Goal: Communication & Community: Answer question/provide support

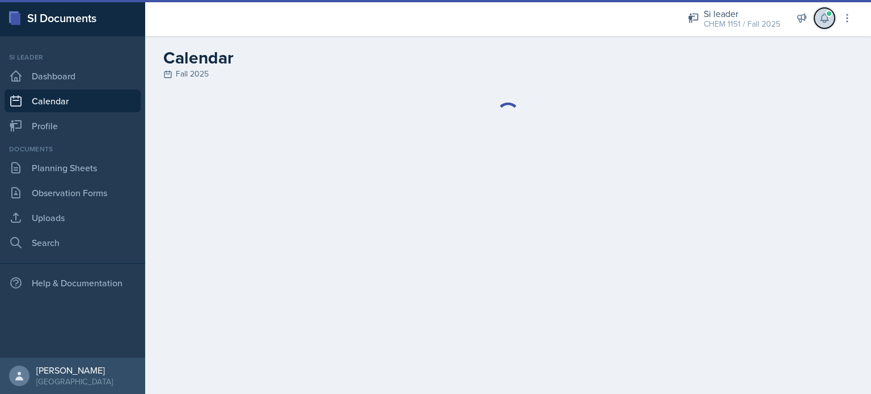
click at [817, 19] on button at bounding box center [824, 18] width 20 height 20
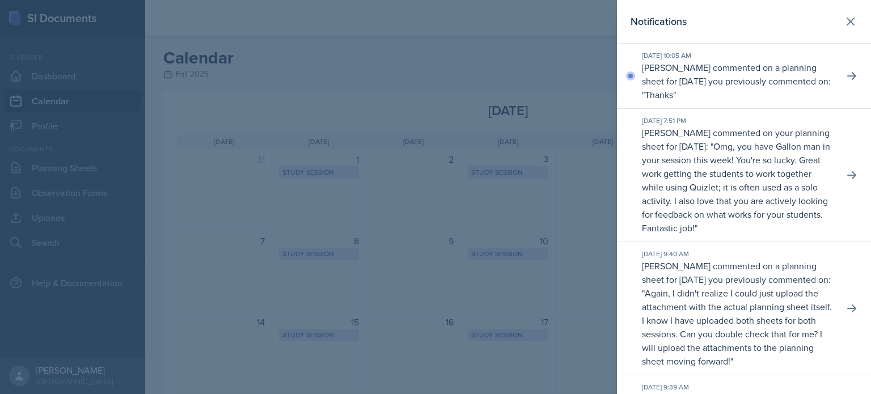
drag, startPoint x: 834, startPoint y: 81, endPoint x: 842, endPoint y: 108, distance: 27.6
click at [843, 110] on div "[DATE] 7:51 PM [PERSON_NAME] commented on your planning sheet for [DATE]: " Omg…" at bounding box center [744, 175] width 254 height 133
click at [846, 74] on icon at bounding box center [851, 75] width 11 height 11
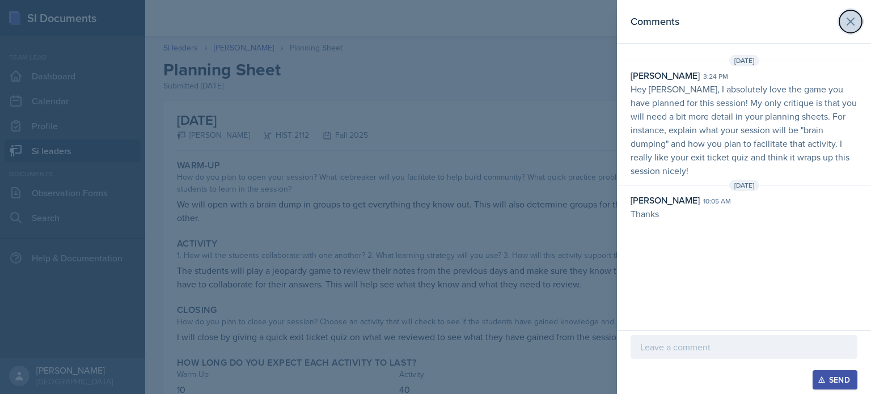
click at [856, 20] on icon at bounding box center [850, 22] width 14 height 14
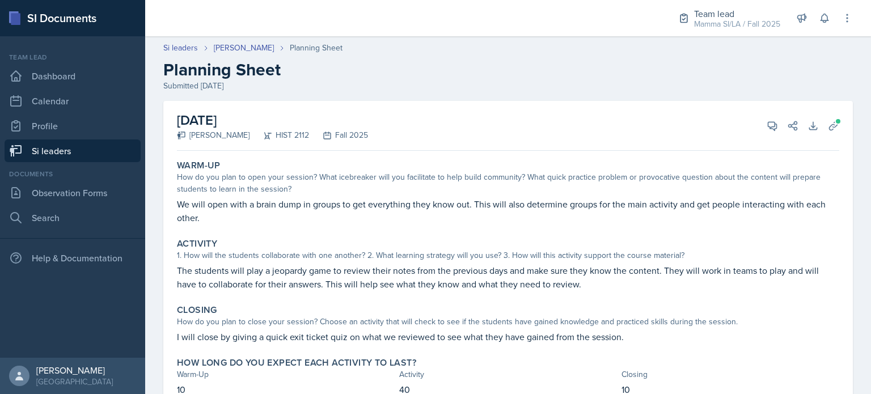
click at [69, 149] on link "Si leaders" at bounding box center [73, 150] width 136 height 23
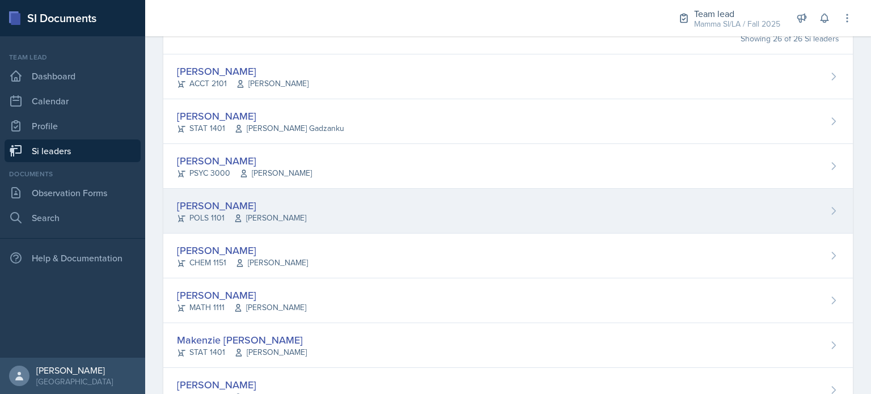
scroll to position [113, 0]
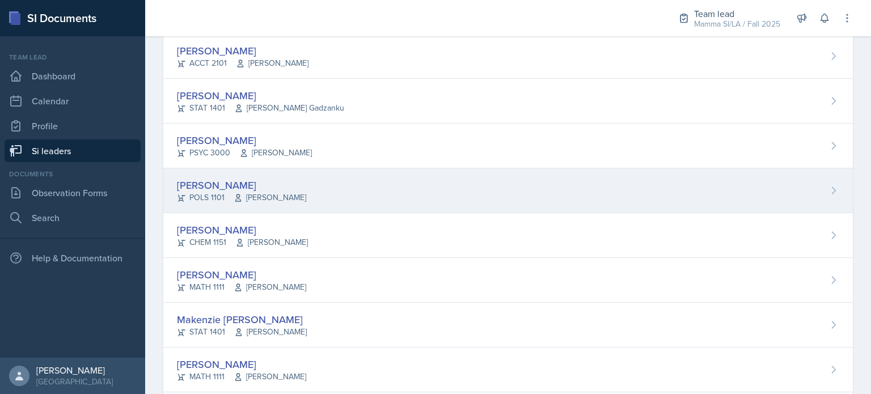
click at [391, 194] on div "[PERSON_NAME] POLS 1101 Semline [PERSON_NAME]" at bounding box center [507, 190] width 689 height 45
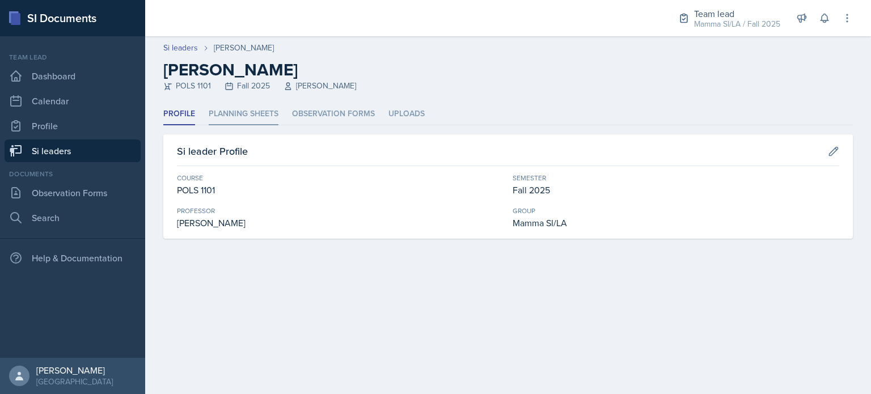
click at [255, 118] on li "Planning Sheets" at bounding box center [244, 114] width 70 height 22
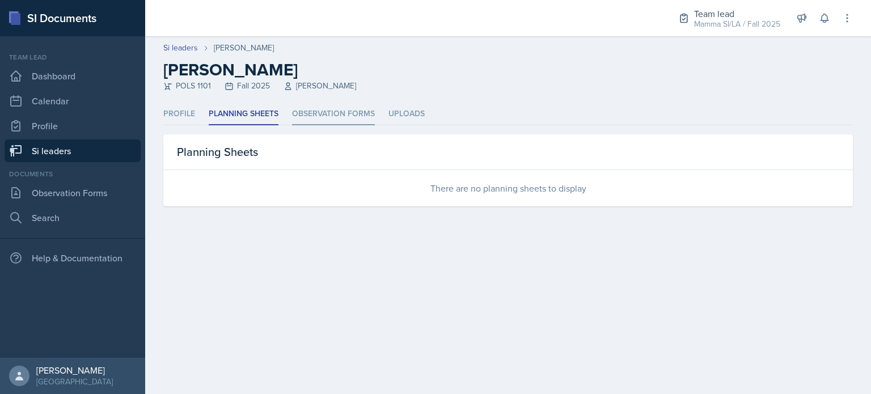
click at [317, 116] on li "Observation Forms" at bounding box center [333, 114] width 83 height 22
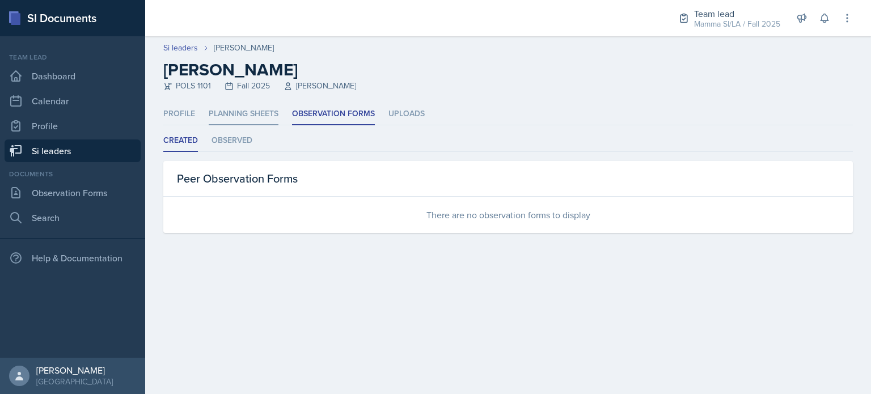
click at [235, 124] on li "Planning Sheets" at bounding box center [244, 114] width 70 height 22
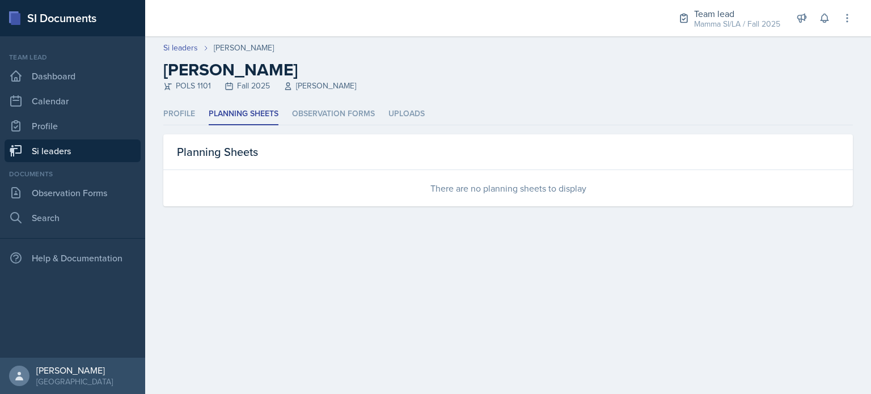
click at [176, 126] on div "Profile Planning Sheets Observation Forms Uploads Profile Planning Sheets Obser…" at bounding box center [507, 154] width 689 height 103
click at [180, 115] on li "Profile" at bounding box center [179, 114] width 32 height 22
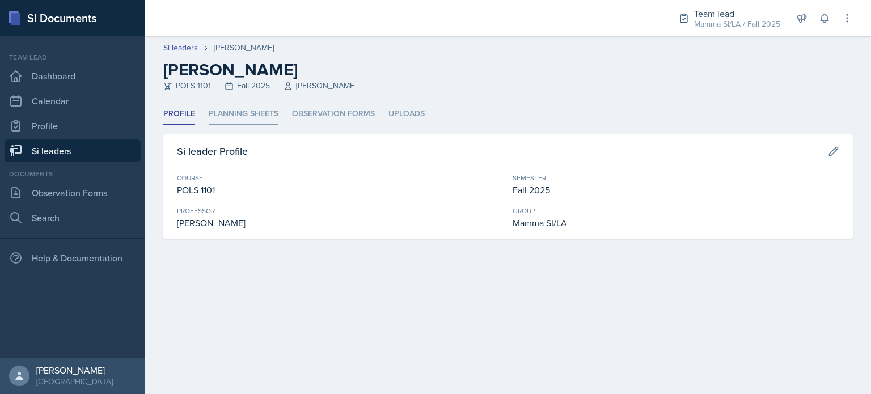
click at [213, 114] on li "Planning Sheets" at bounding box center [244, 114] width 70 height 22
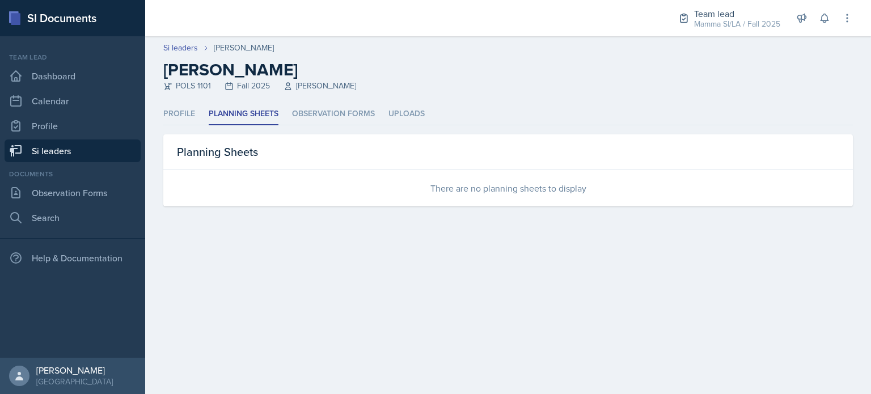
click at [100, 152] on link "Si leaders" at bounding box center [73, 150] width 136 height 23
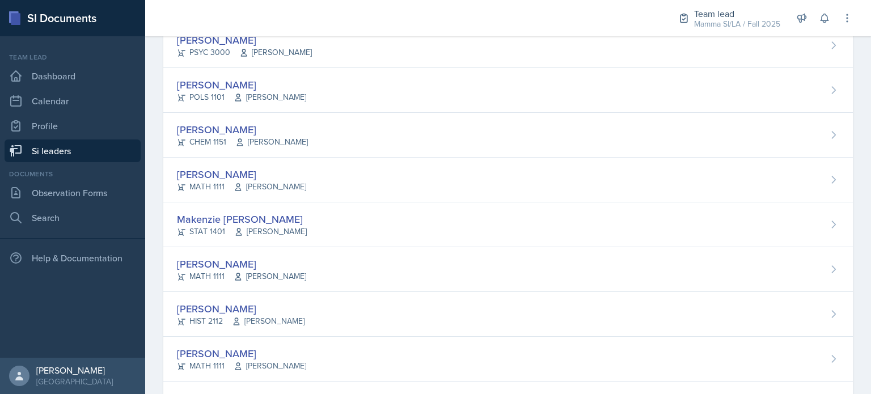
scroll to position [227, 0]
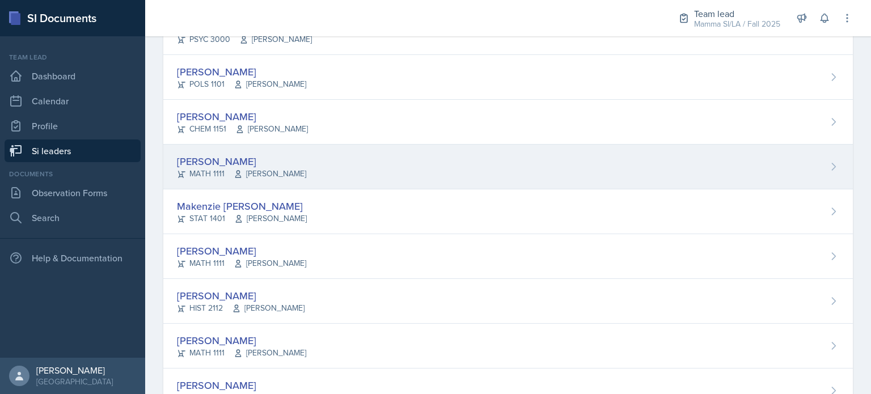
click at [313, 163] on div "[PERSON_NAME] MATH 1111 [PERSON_NAME]" at bounding box center [507, 167] width 689 height 45
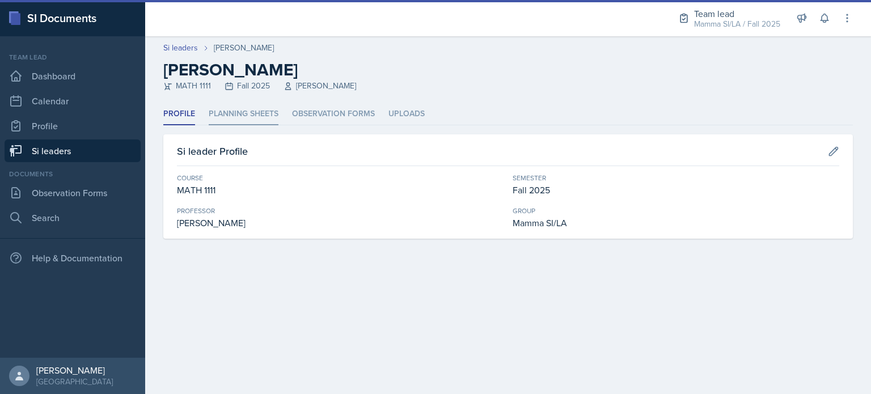
click at [247, 117] on li "Planning Sheets" at bounding box center [244, 114] width 70 height 22
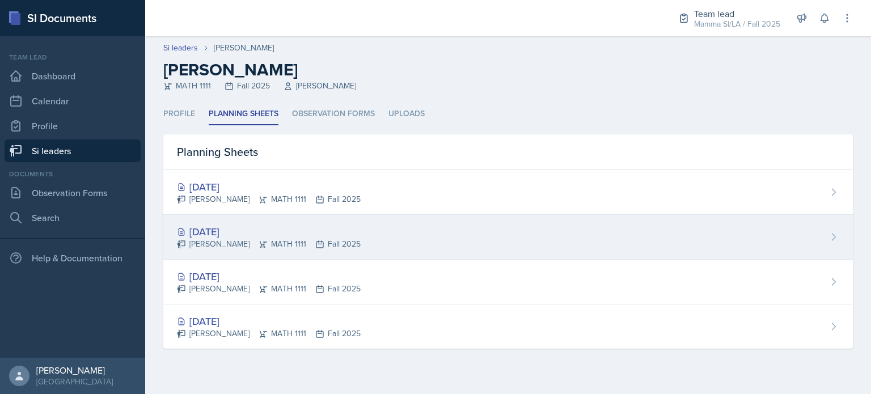
click at [392, 235] on div "[DATE] [PERSON_NAME] MATH 1111 Fall 2025" at bounding box center [507, 237] width 689 height 45
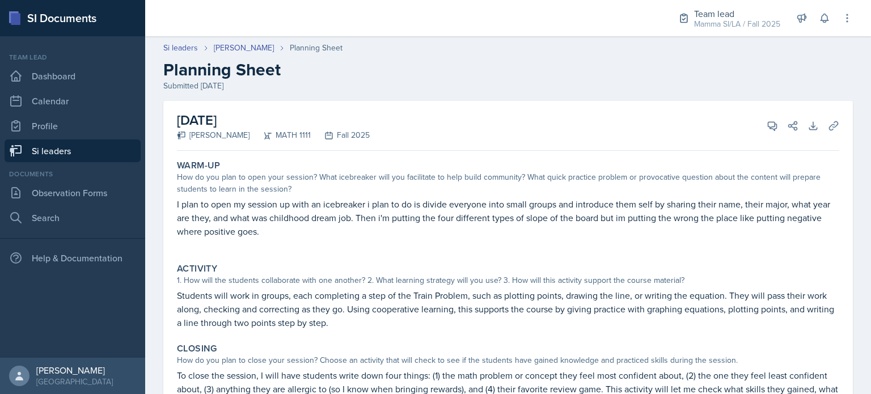
scroll to position [57, 0]
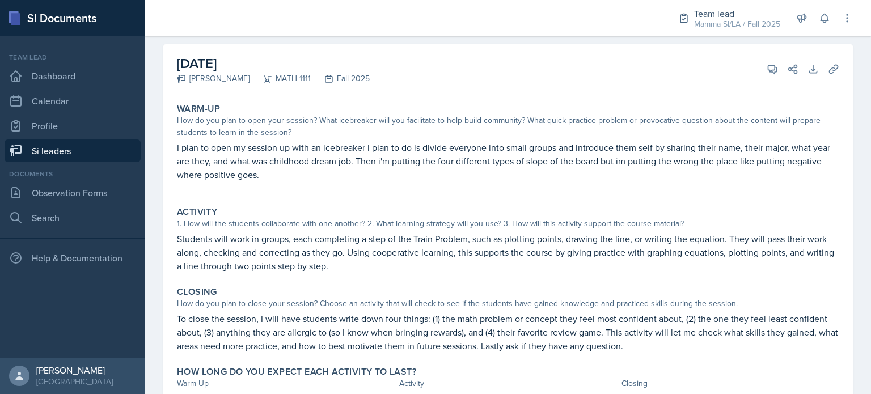
drag, startPoint x: 309, startPoint y: 175, endPoint x: 351, endPoint y: 180, distance: 41.8
click at [351, 180] on p "I plan to open my session up with an icebreaker i plan to do is divide everyone…" at bounding box center [508, 161] width 662 height 41
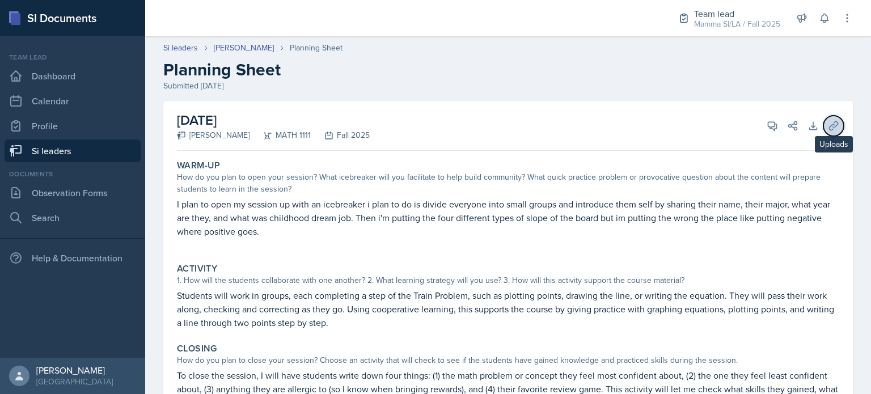
click at [828, 124] on icon at bounding box center [833, 125] width 11 height 11
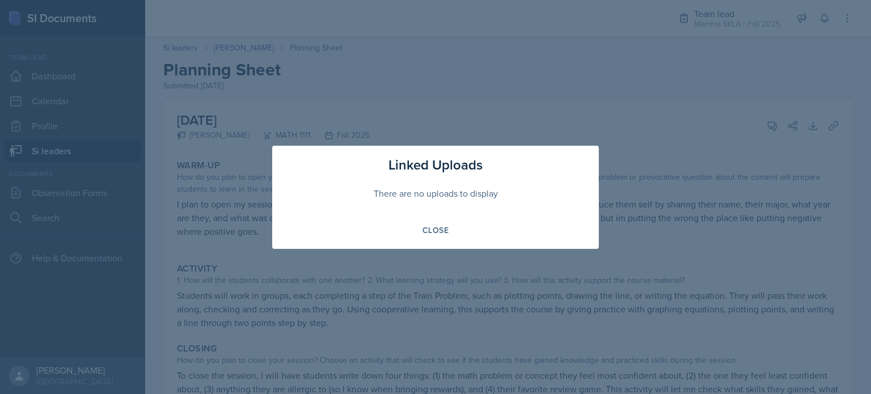
click at [643, 90] on div at bounding box center [435, 197] width 871 height 394
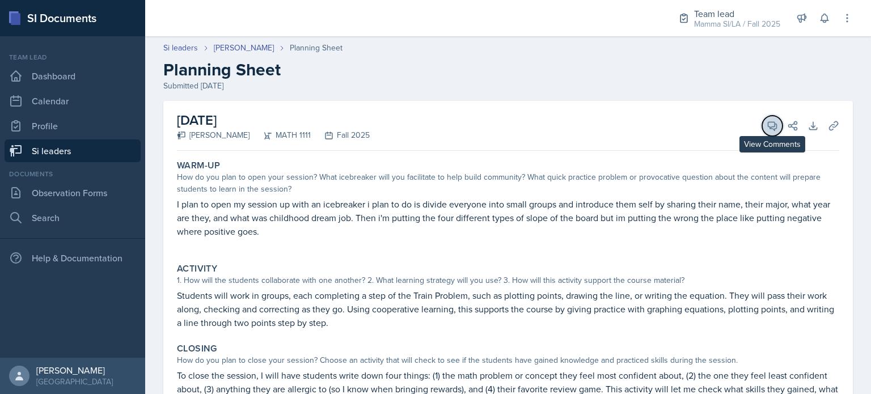
click at [768, 129] on icon at bounding box center [772, 126] width 9 height 9
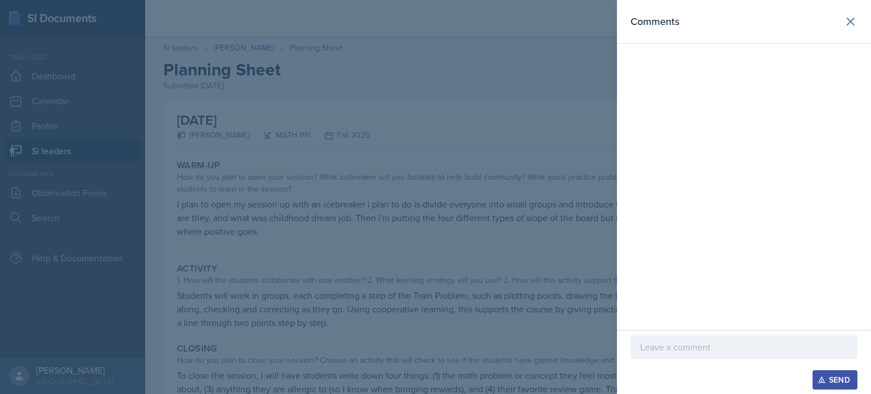
click at [733, 352] on p at bounding box center [743, 347] width 207 height 14
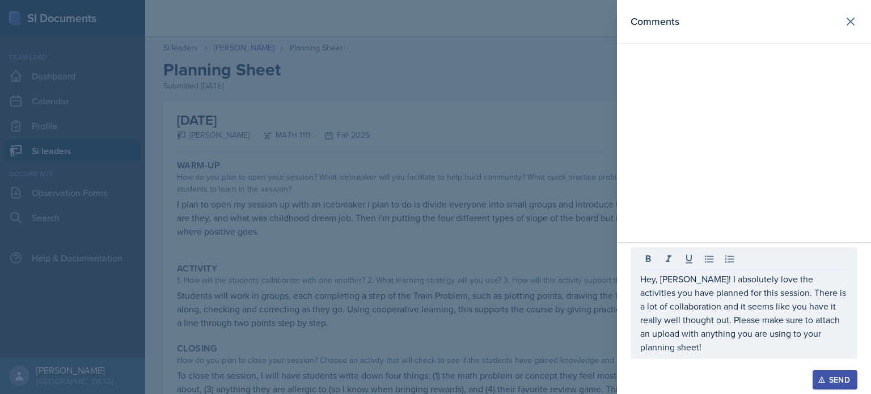
click at [835, 376] on div "Send" at bounding box center [835, 379] width 30 height 9
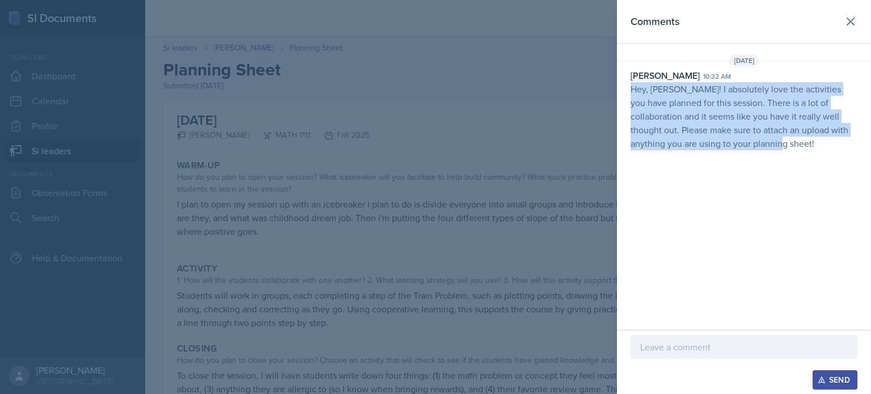
drag, startPoint x: 630, startPoint y: 90, endPoint x: 773, endPoint y: 142, distance: 151.5
click at [773, 142] on p "Hey, [PERSON_NAME]! I absolutely love the activities you have planned for this …" at bounding box center [743, 116] width 227 height 68
copy p "Hey, [PERSON_NAME]! I absolutely love the activities you have planned for this …"
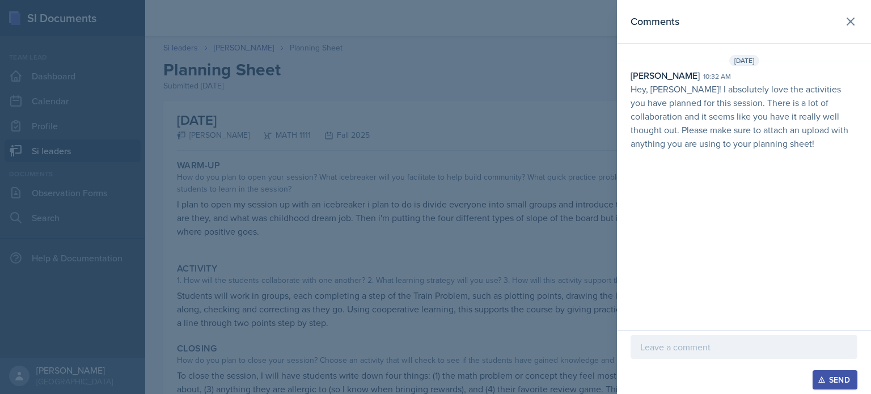
click at [347, 261] on div at bounding box center [435, 197] width 871 height 394
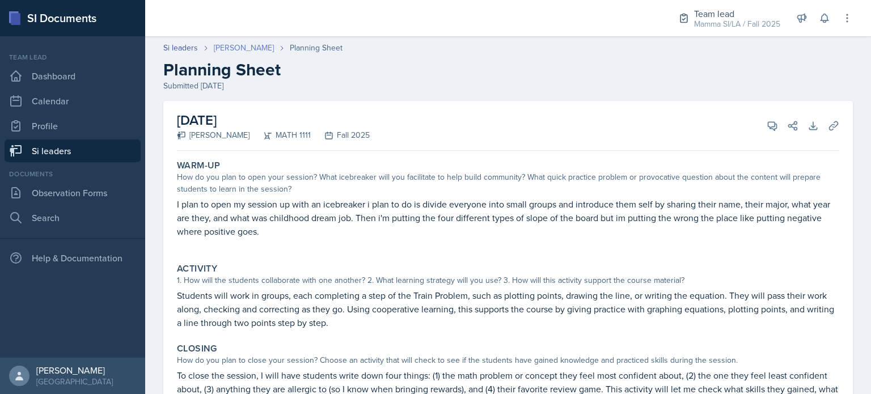
click at [247, 48] on link "[PERSON_NAME]" at bounding box center [244, 48] width 60 height 12
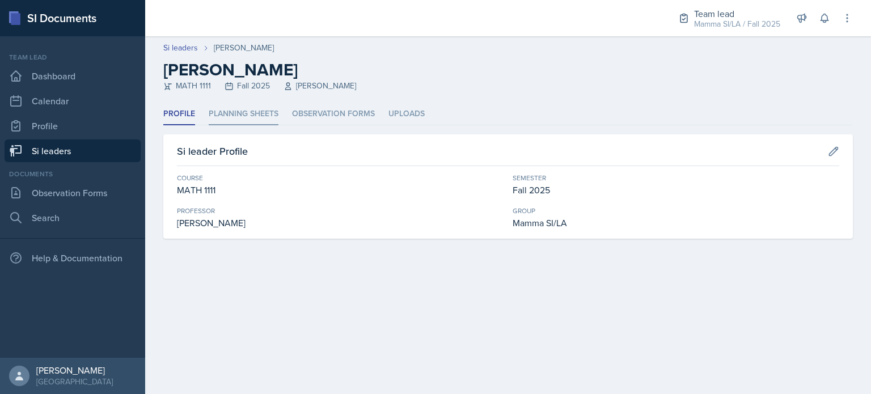
click at [245, 107] on li "Planning Sheets" at bounding box center [244, 114] width 70 height 22
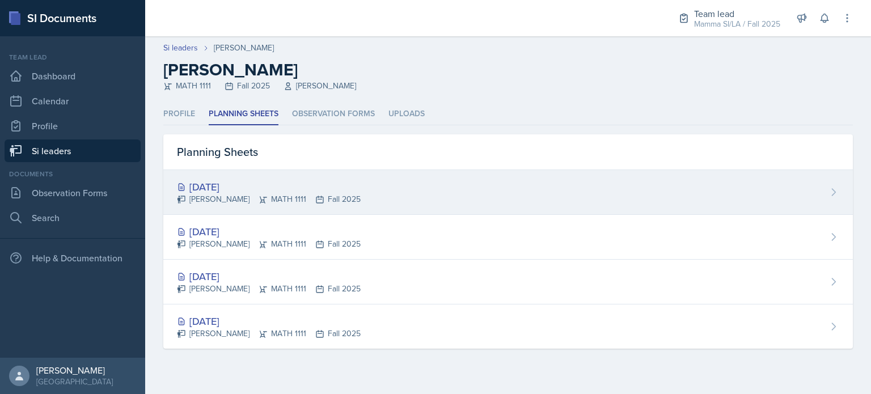
click at [311, 184] on div "[DATE]" at bounding box center [269, 186] width 184 height 15
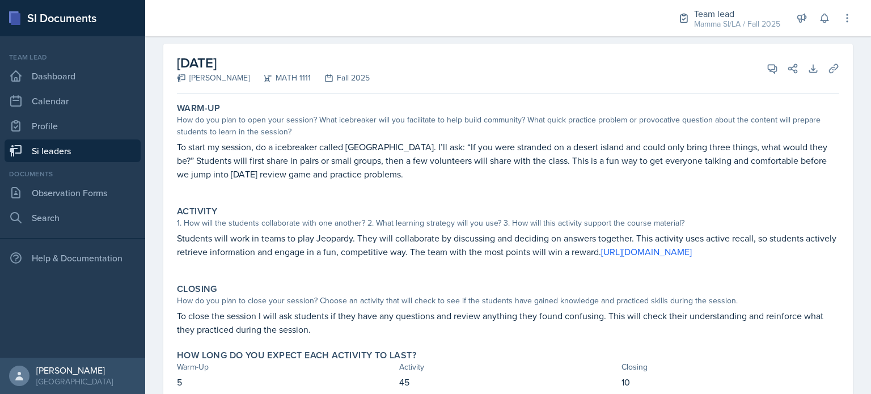
scroll to position [41, 0]
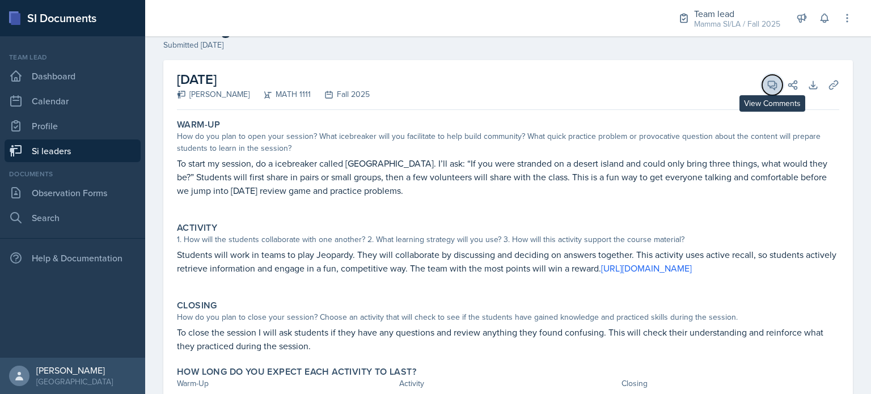
click at [766, 82] on icon at bounding box center [771, 84] width 11 height 11
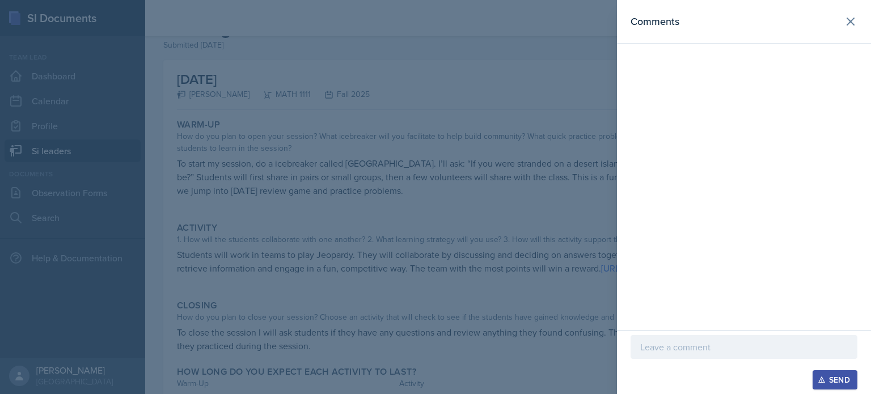
click at [710, 344] on p at bounding box center [743, 347] width 207 height 14
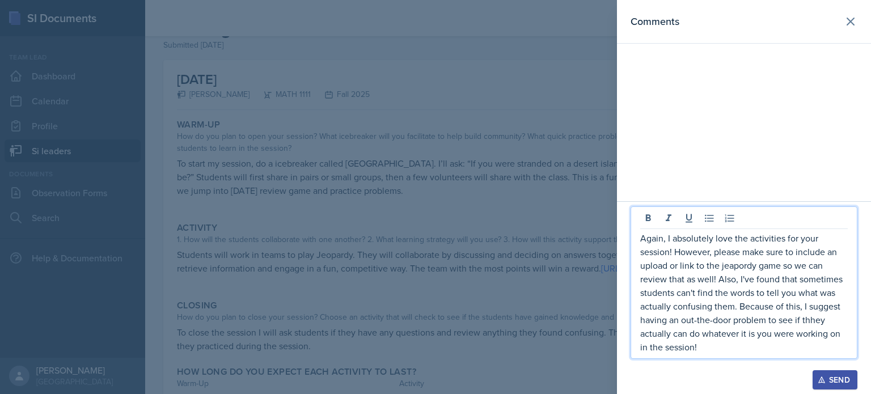
click at [813, 321] on p "Again, I absolutely love the activities for your session! However, please make …" at bounding box center [743, 292] width 207 height 122
click at [723, 269] on p "Again, I absolutely love the activities for your session! However, please make …" at bounding box center [743, 292] width 207 height 122
click at [806, 319] on p "Again, I absolutely love the activities for your session! However, please make …" at bounding box center [743, 292] width 207 height 122
click at [750, 260] on p "Again, I absolutely love the activities for your session! However, please make …" at bounding box center [743, 292] width 207 height 122
click at [833, 375] on div "Send" at bounding box center [835, 379] width 30 height 9
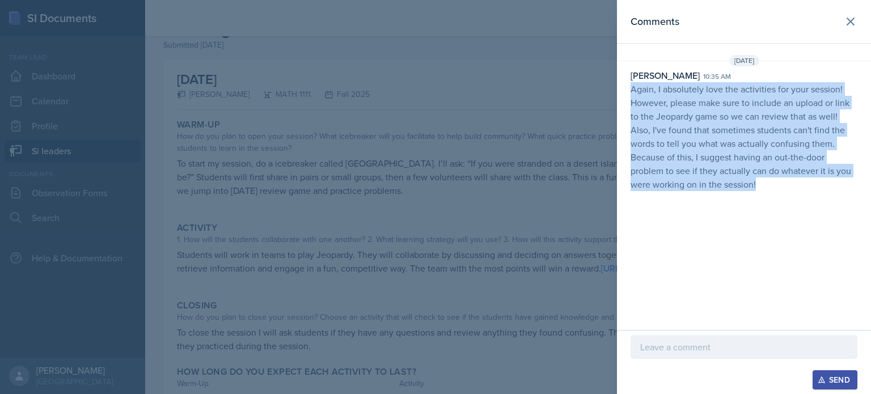
drag, startPoint x: 627, startPoint y: 90, endPoint x: 770, endPoint y: 185, distance: 172.0
click at [770, 185] on div "[PERSON_NAME] 10:35 am Again, I absolutely love the activities for your session…" at bounding box center [744, 130] width 254 height 122
copy p "Again, I absolutely love the activities for your session! However, please make …"
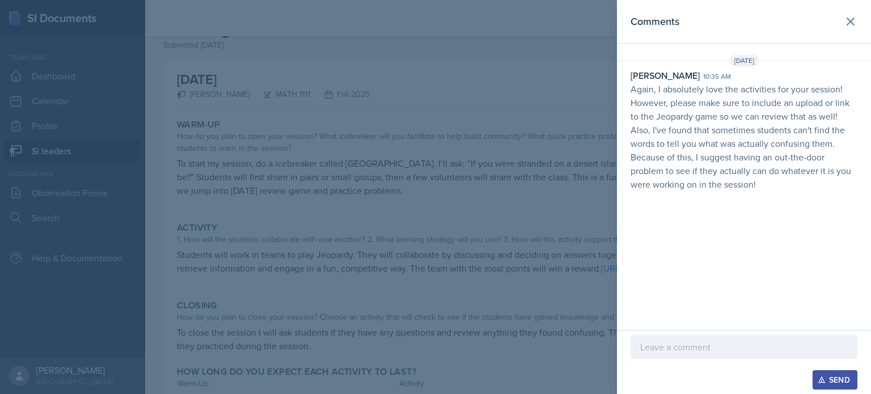
click at [129, 166] on div at bounding box center [435, 197] width 871 height 394
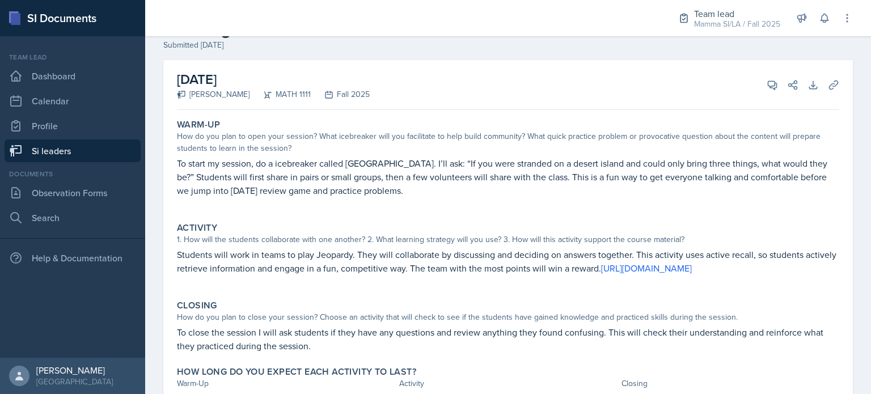
click at [105, 147] on link "Si leaders" at bounding box center [73, 150] width 136 height 23
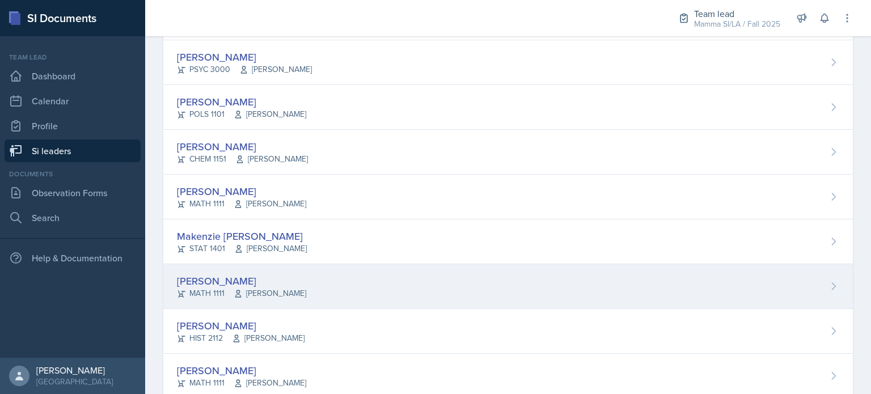
scroll to position [211, 0]
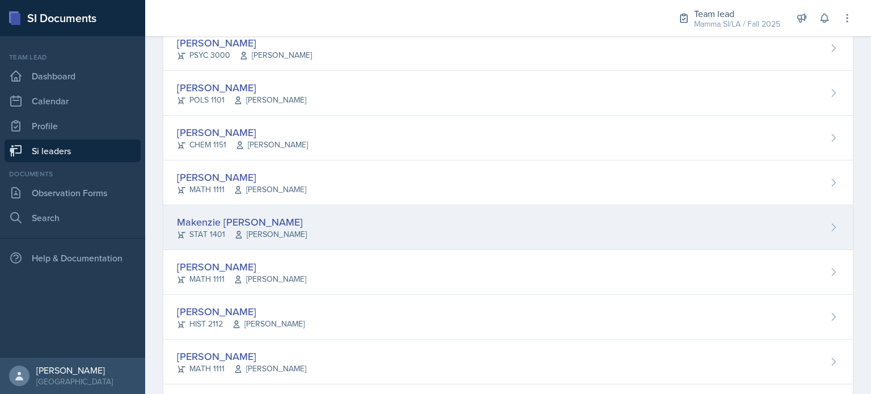
click at [332, 224] on div "Makenzie [PERSON_NAME] STAT 1401 [PERSON_NAME]" at bounding box center [507, 227] width 689 height 45
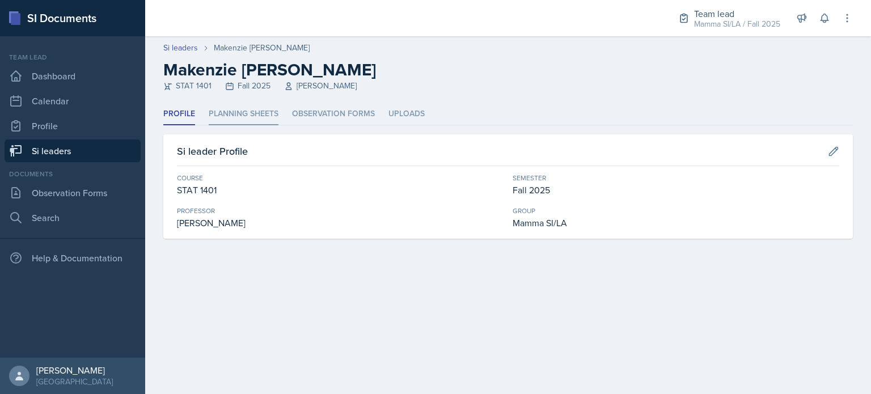
click at [248, 115] on li "Planning Sheets" at bounding box center [244, 114] width 70 height 22
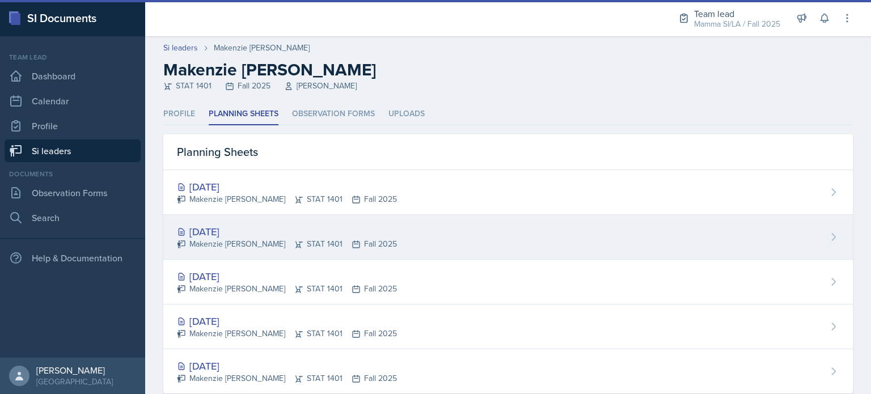
scroll to position [26, 0]
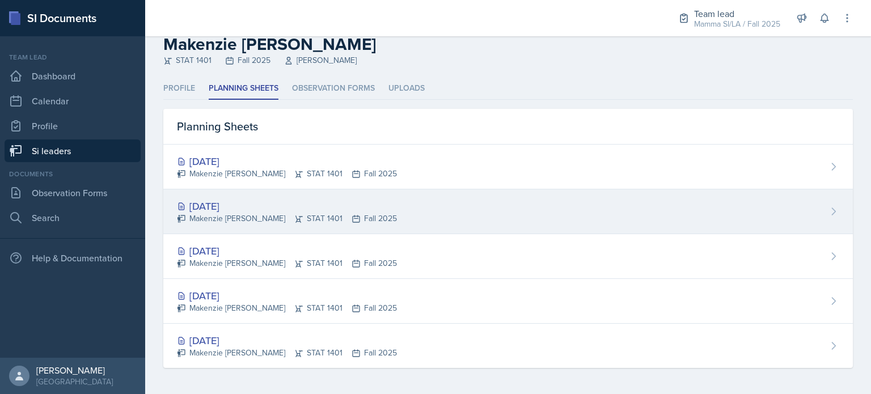
click at [401, 215] on div "[DATE] [PERSON_NAME] STAT 1401 Fall 2025" at bounding box center [507, 211] width 689 height 45
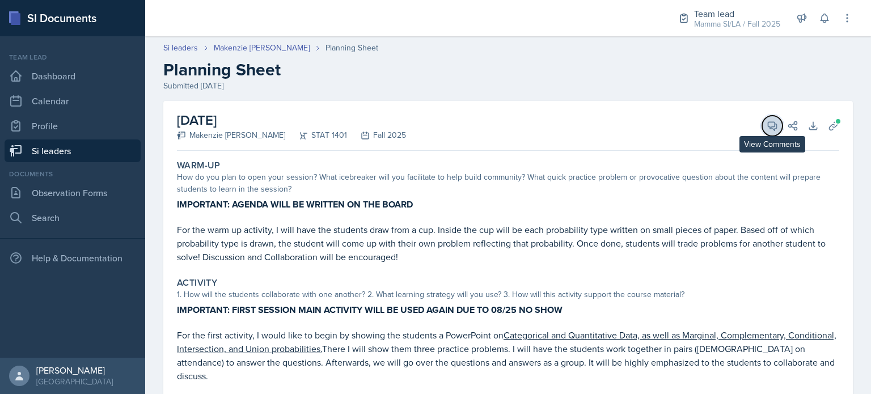
click at [770, 129] on button "View Comments" at bounding box center [772, 126] width 20 height 20
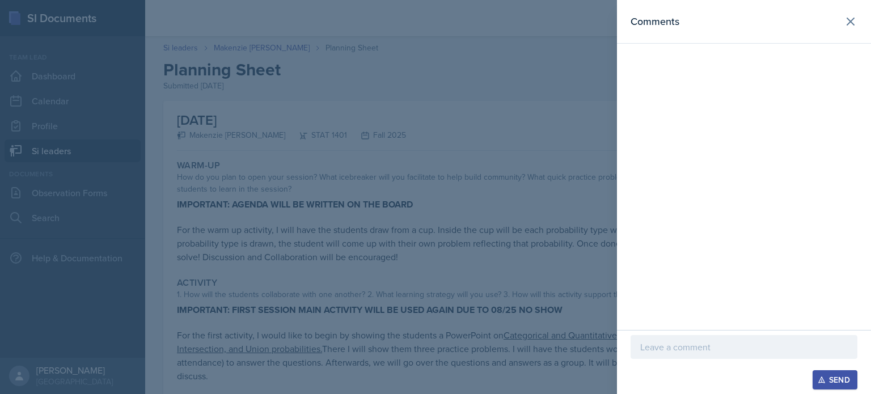
click at [722, 347] on p at bounding box center [743, 347] width 207 height 14
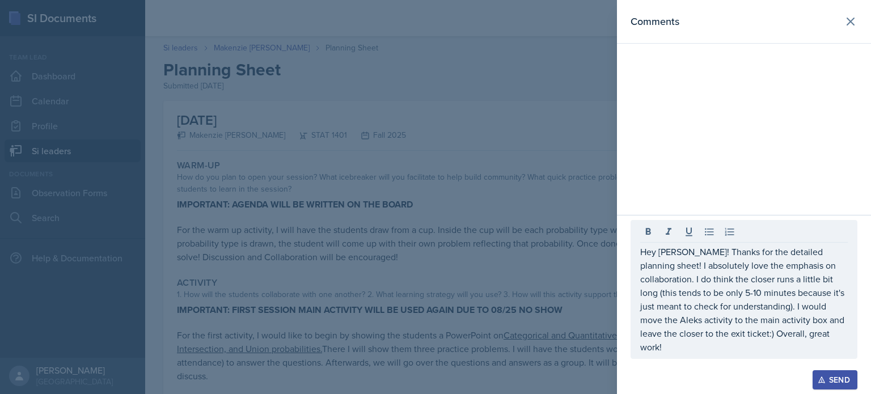
click at [829, 384] on div "Send" at bounding box center [835, 379] width 30 height 9
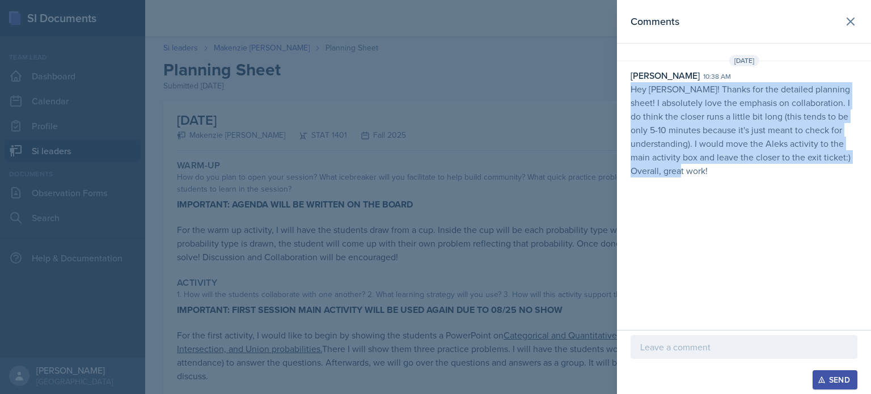
drag, startPoint x: 632, startPoint y: 91, endPoint x: 723, endPoint y: 165, distance: 117.3
click at [723, 165] on p "Hey [PERSON_NAME]! Thanks for the detailed planning sheet! I absolutely love th…" at bounding box center [743, 129] width 227 height 95
copy p "Hey [PERSON_NAME]! Thanks for the detailed planning sheet! I absolutely love th…"
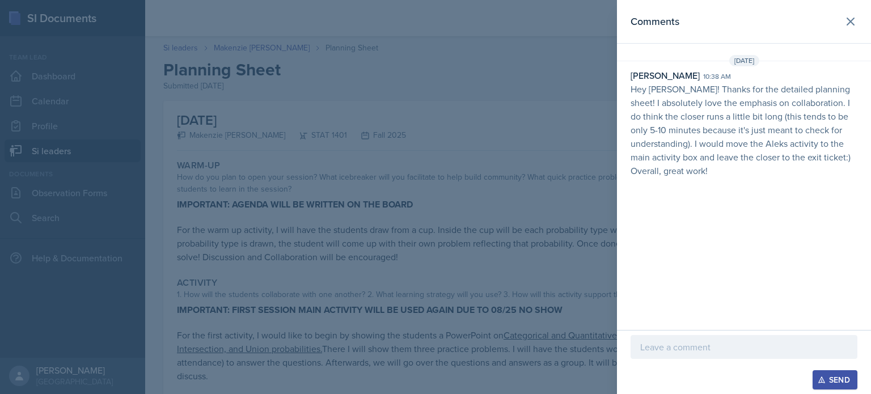
click at [317, 293] on div at bounding box center [435, 197] width 871 height 394
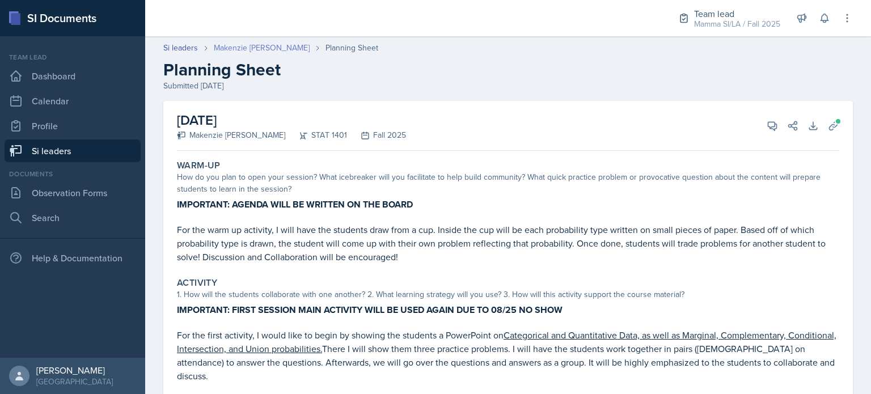
click at [247, 45] on link "Makenzie [PERSON_NAME]" at bounding box center [262, 48] width 96 height 12
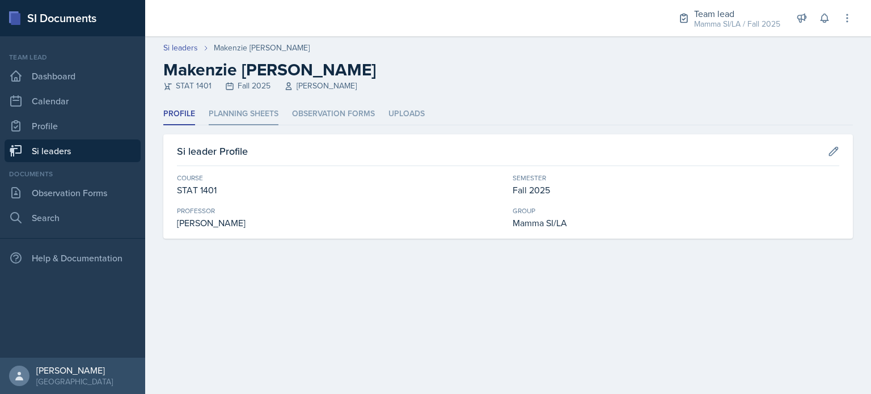
click at [245, 121] on li "Planning Sheets" at bounding box center [244, 114] width 70 height 22
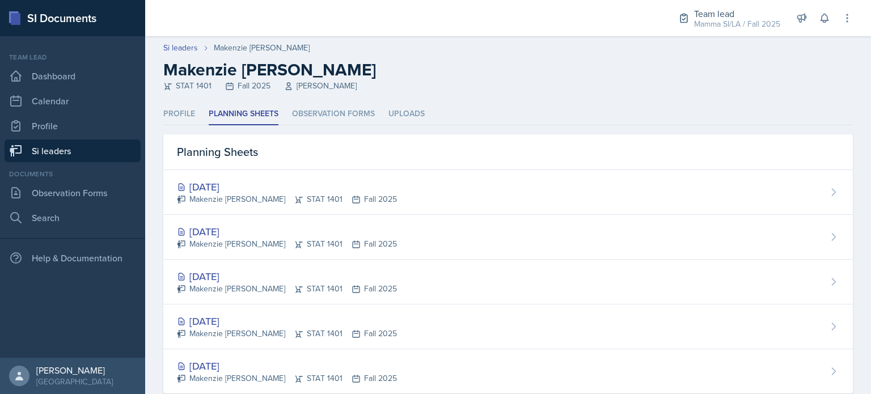
click at [311, 202] on div "Makenzie [PERSON_NAME] STAT 1401 Fall 2025" at bounding box center [287, 199] width 220 height 12
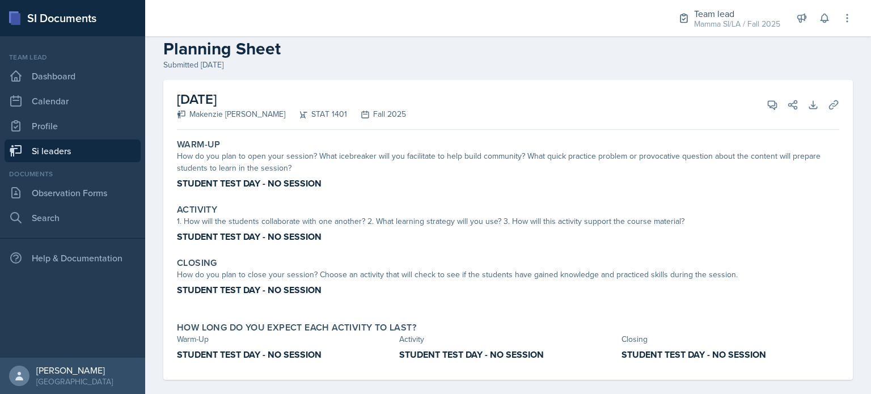
scroll to position [32, 0]
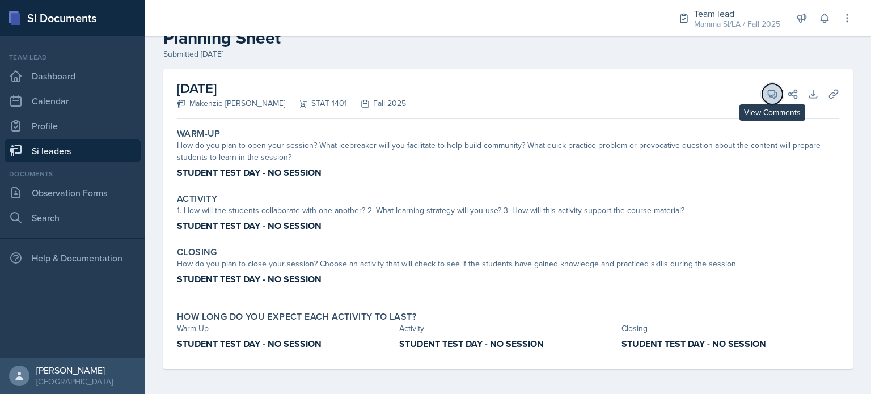
click at [766, 99] on icon at bounding box center [771, 93] width 11 height 11
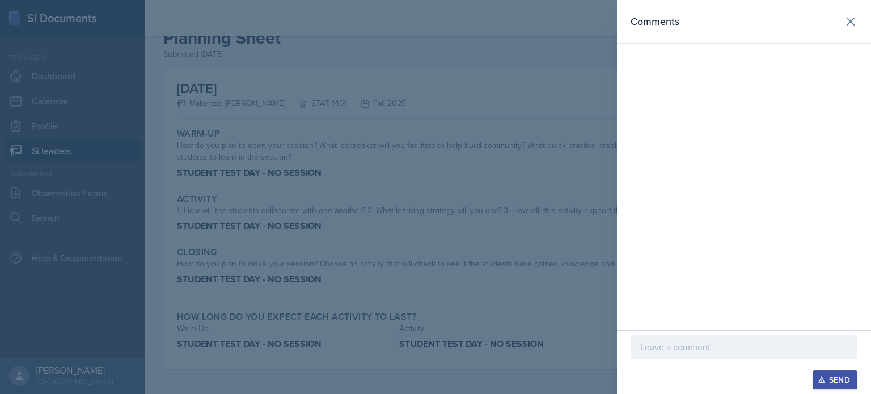
click at [688, 340] on div at bounding box center [743, 347] width 227 height 24
click at [780, 353] on p "Thanks for your submission!" at bounding box center [743, 347] width 207 height 14
click at [780, 352] on p "Thanks for your submission!" at bounding box center [743, 347] width 207 height 14
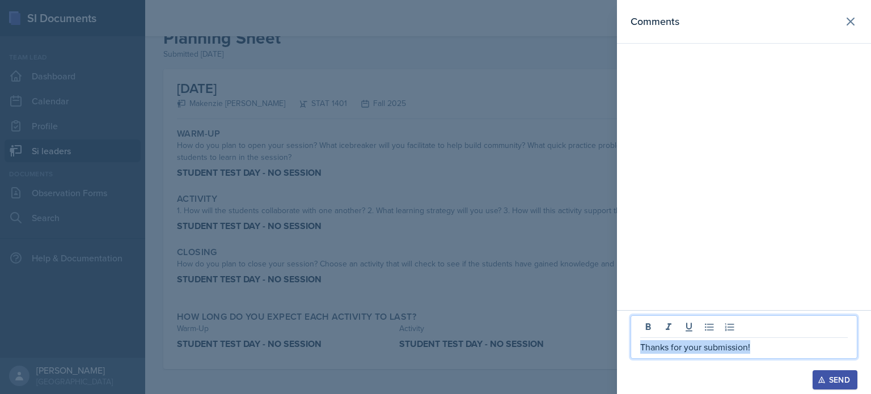
click at [780, 352] on p "Thanks for your submission!" at bounding box center [743, 347] width 207 height 14
click at [746, 344] on p "Thanks for your submission!" at bounding box center [743, 347] width 207 height 14
click at [757, 347] on p "Thanks for your submission!" at bounding box center [743, 347] width 207 height 14
drag, startPoint x: 763, startPoint y: 358, endPoint x: 768, endPoint y: 351, distance: 7.7
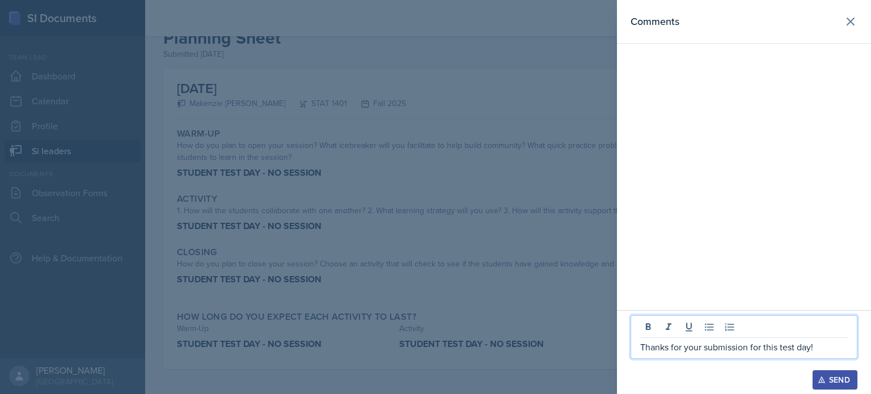
click at [764, 358] on div "Thanks for your submission for this test day!" at bounding box center [743, 337] width 227 height 44
click at [770, 349] on p "Thanks for your submission for this test day!" at bounding box center [743, 347] width 207 height 14
click at [770, 347] on p "Thanks for your submission for this test day!" at bounding box center [743, 347] width 207 height 14
copy p "Thanks for your submission for this test day!"
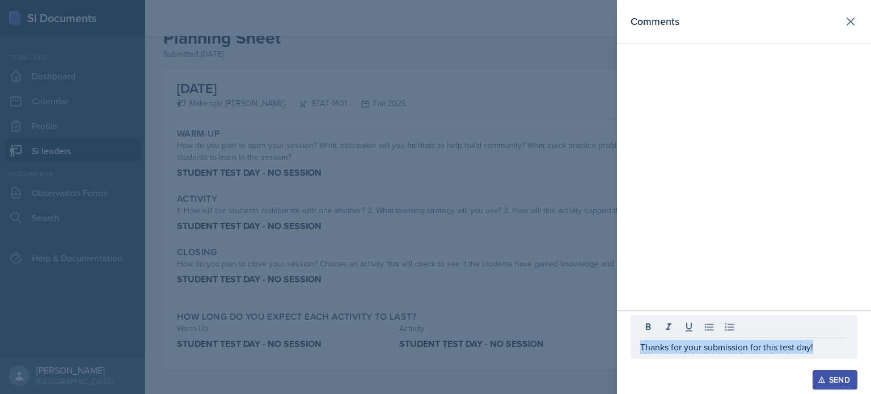
click at [826, 381] on div "Send" at bounding box center [835, 379] width 30 height 9
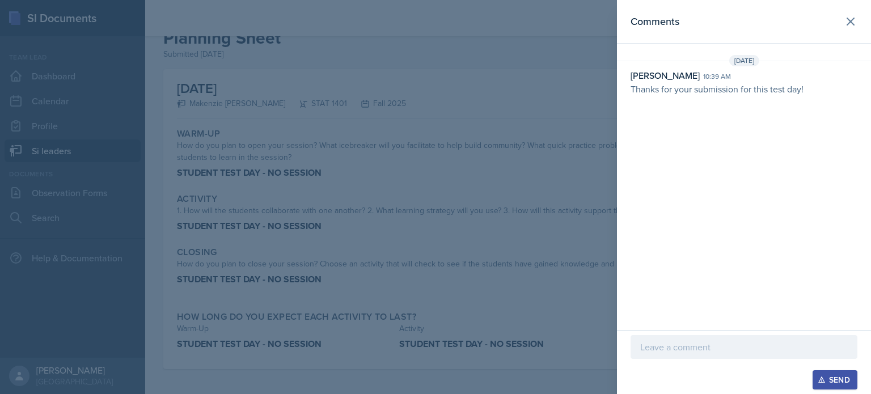
click at [237, 225] on div at bounding box center [435, 197] width 871 height 394
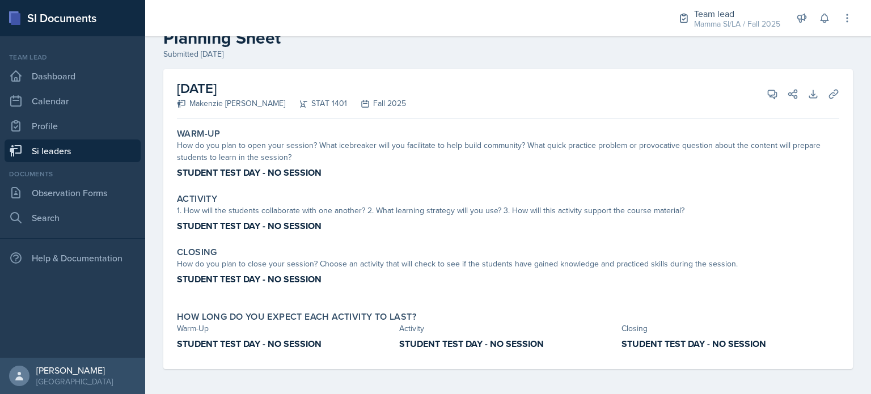
scroll to position [0, 0]
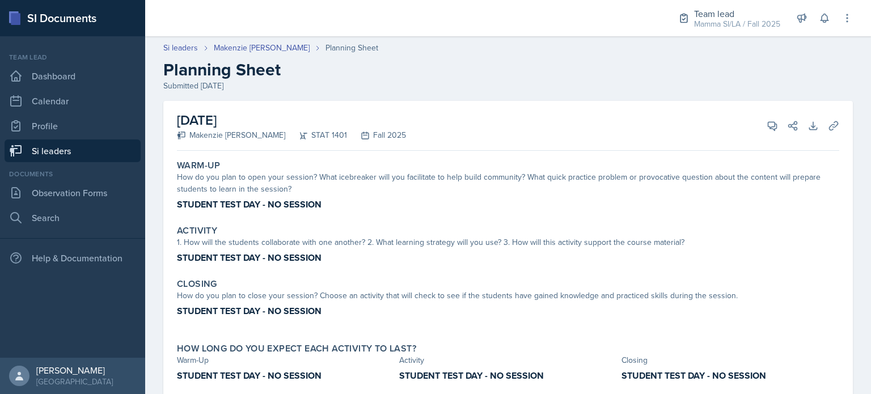
click at [100, 154] on link "Si leaders" at bounding box center [73, 150] width 136 height 23
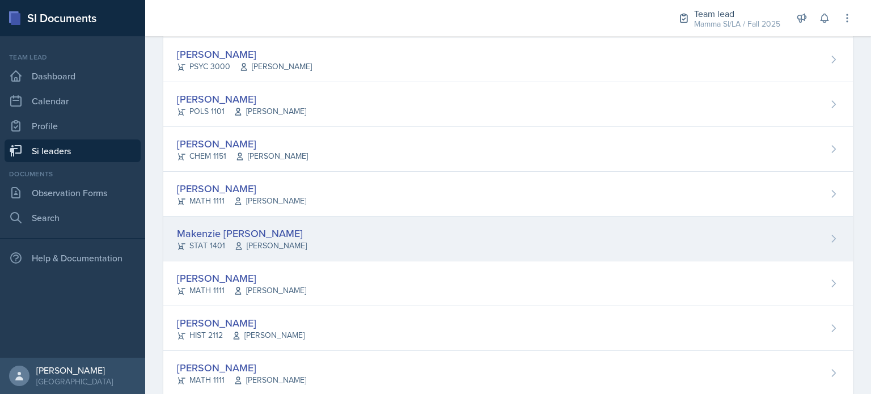
scroll to position [227, 0]
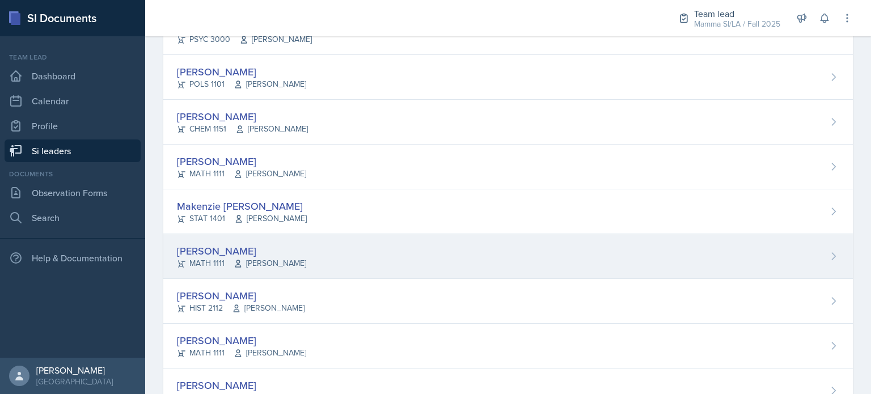
click at [309, 243] on div "[PERSON_NAME] MATH 1111 [PERSON_NAME]" at bounding box center [507, 256] width 689 height 45
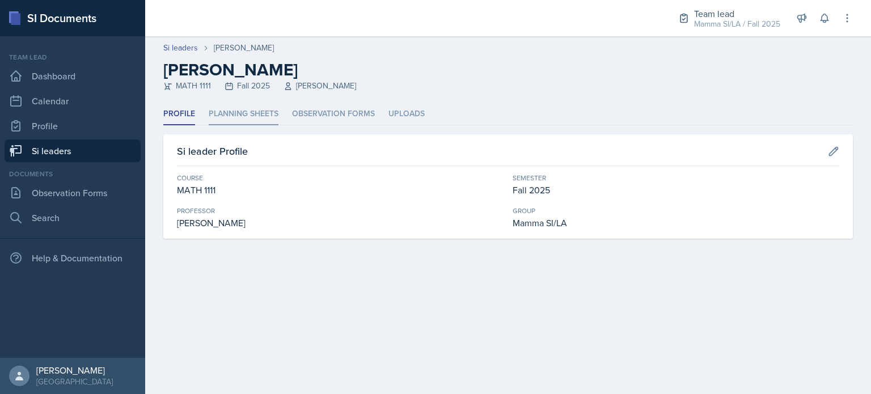
click at [261, 114] on li "Planning Sheets" at bounding box center [244, 114] width 70 height 22
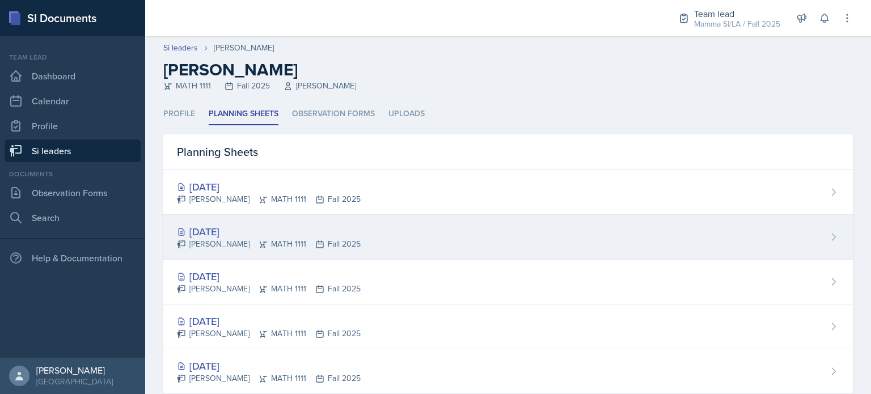
click at [375, 243] on div "[DATE] [PERSON_NAME] MATH 1111 Fall 2025" at bounding box center [507, 237] width 689 height 45
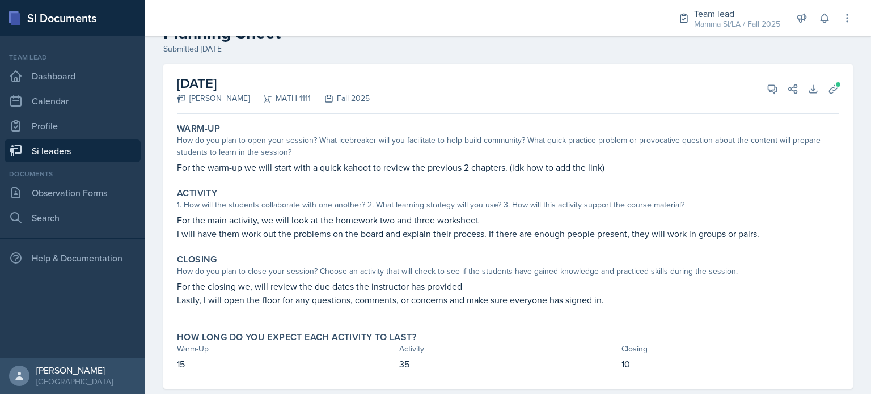
scroll to position [57, 0]
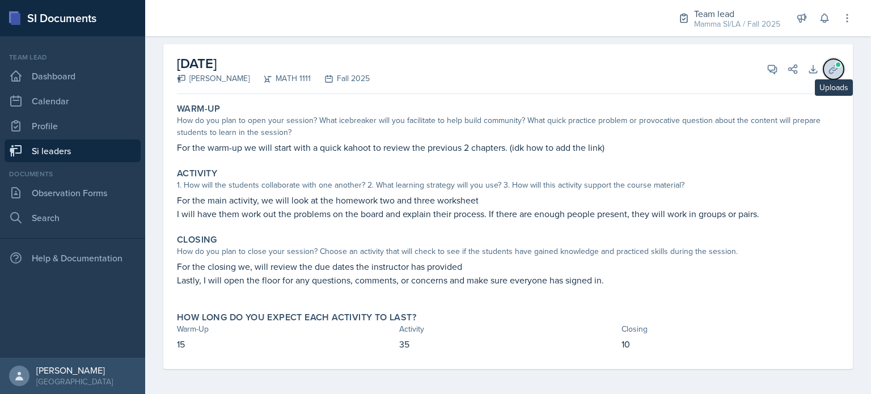
click at [828, 69] on icon at bounding box center [833, 68] width 11 height 11
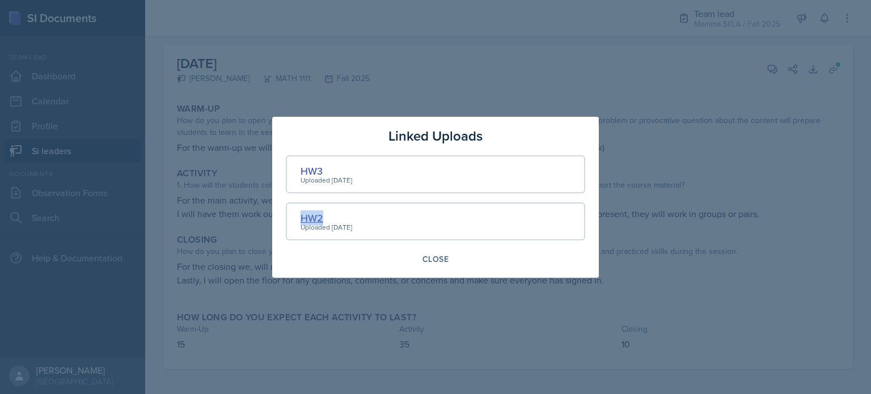
click at [317, 216] on div "HW2" at bounding box center [326, 217] width 52 height 15
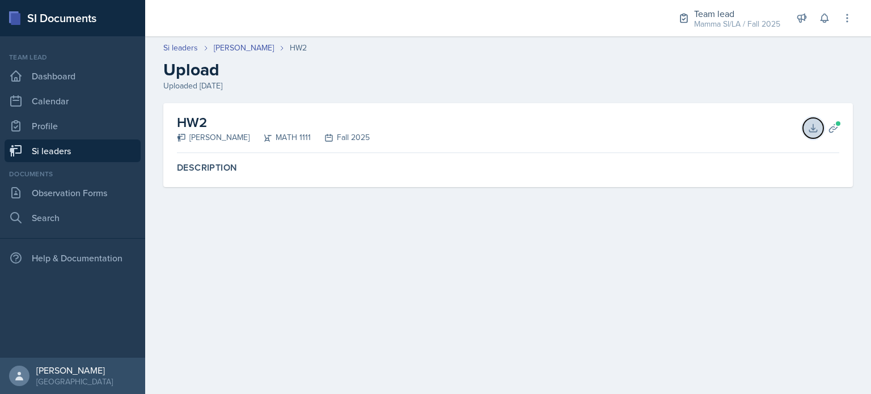
click at [812, 128] on icon at bounding box center [812, 127] width 7 height 7
click at [245, 49] on link "[PERSON_NAME]" at bounding box center [244, 48] width 60 height 12
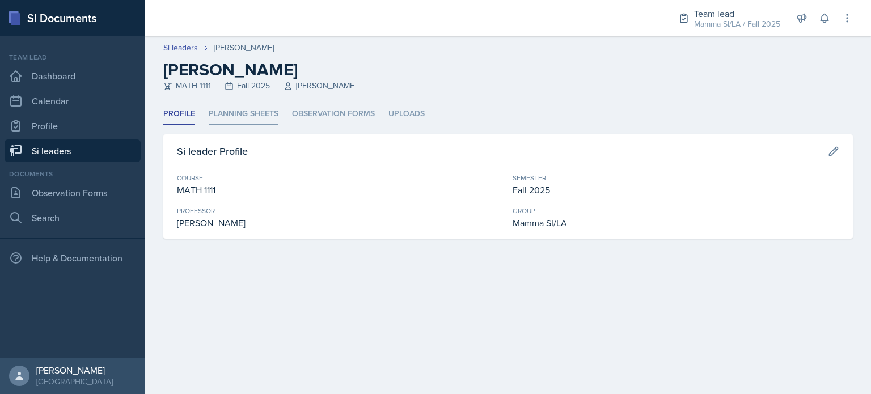
click at [267, 113] on li "Planning Sheets" at bounding box center [244, 114] width 70 height 22
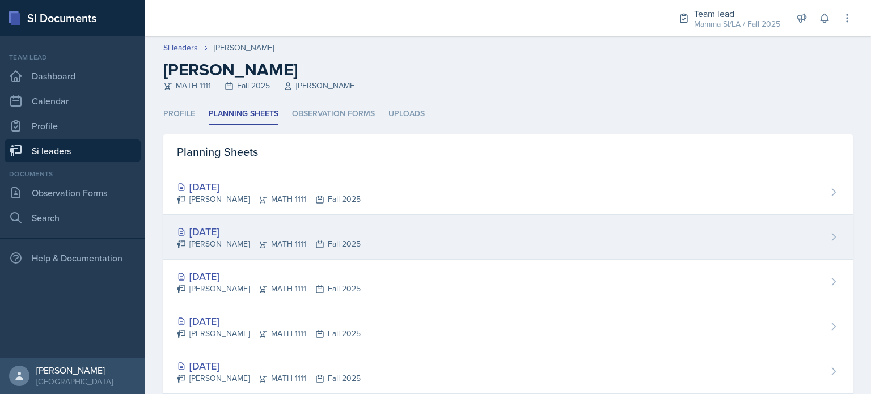
click at [306, 234] on div "[DATE]" at bounding box center [269, 231] width 184 height 15
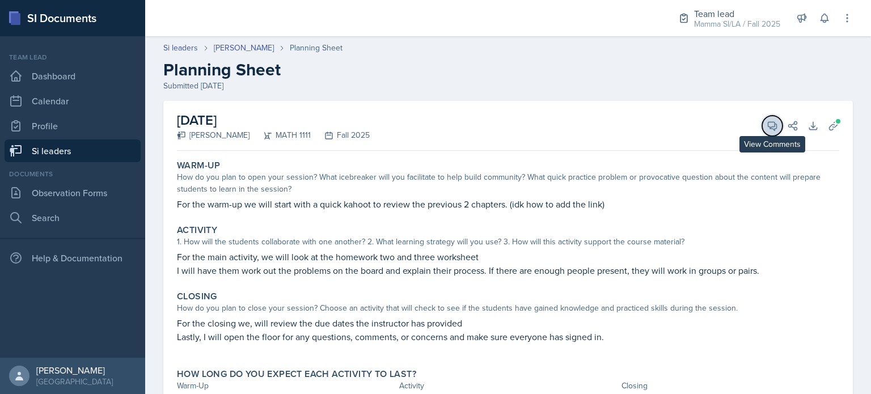
click at [769, 126] on icon at bounding box center [771, 125] width 11 height 11
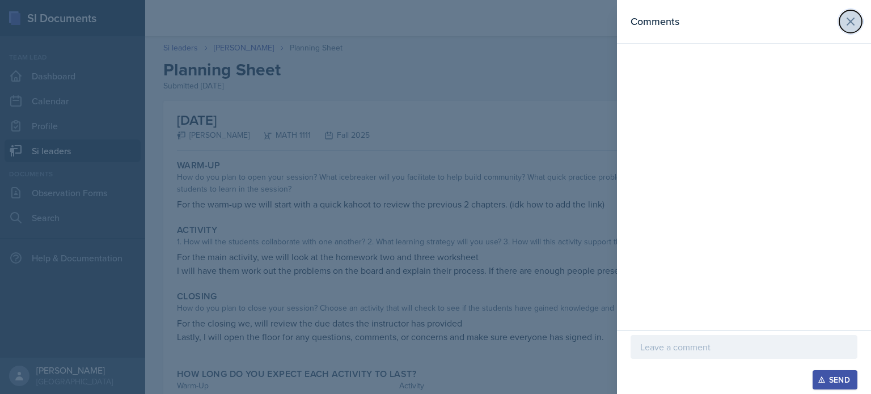
click at [849, 26] on icon at bounding box center [850, 22] width 14 height 14
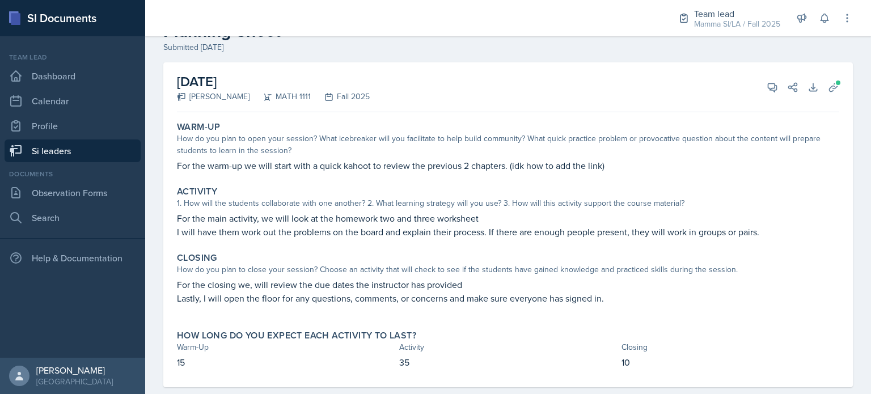
scroll to position [59, 0]
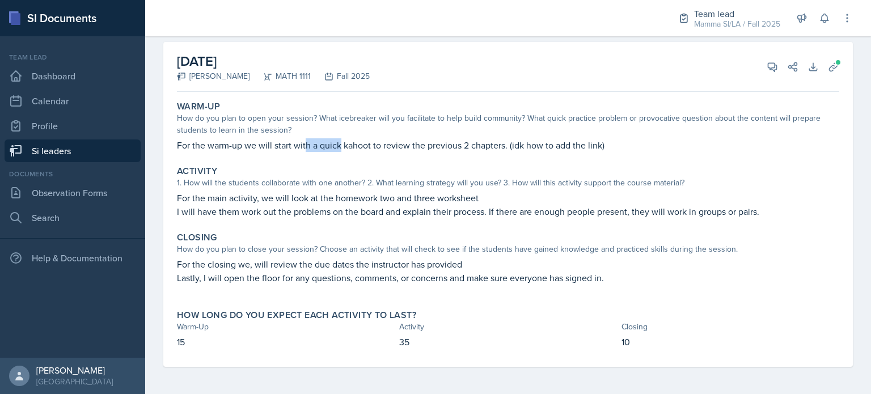
drag, startPoint x: 309, startPoint y: 143, endPoint x: 343, endPoint y: 141, distance: 34.1
click at [343, 141] on p "For the warm-up we will start with a quick kahoot to review the previous 2 chap…" at bounding box center [508, 145] width 662 height 14
drag, startPoint x: 340, startPoint y: 142, endPoint x: 385, endPoint y: 138, distance: 45.0
click at [379, 138] on div "Warm-Up How do you plan to open your session? What icebreaker will you facilita…" at bounding box center [507, 126] width 671 height 60
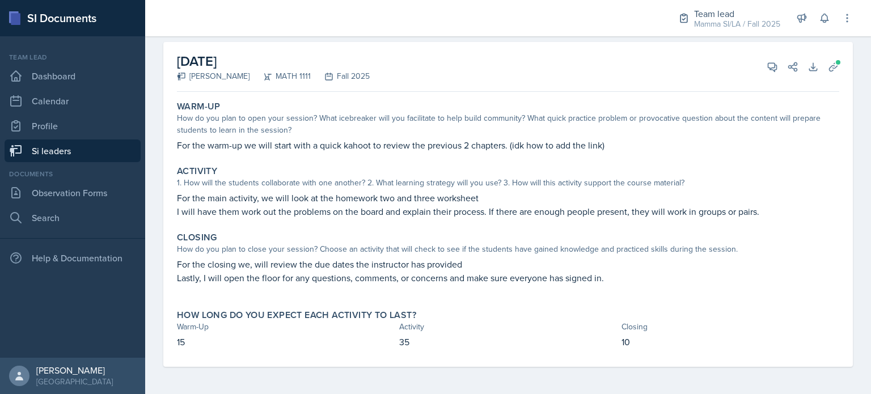
click at [385, 138] on p "For the warm-up we will start with a quick kahoot to review the previous 2 chap…" at bounding box center [508, 145] width 662 height 14
click at [768, 67] on icon at bounding box center [772, 67] width 9 height 9
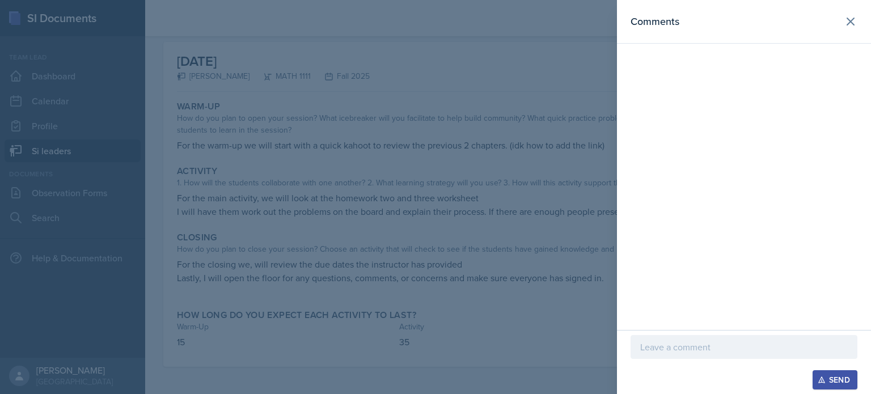
drag, startPoint x: 707, startPoint y: 346, endPoint x: 707, endPoint y: 336, distance: 10.8
click at [705, 344] on p at bounding box center [743, 347] width 207 height 14
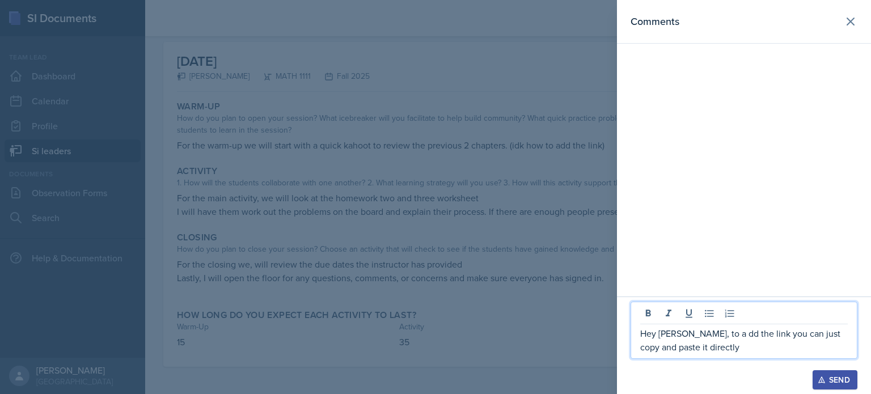
click at [709, 337] on p "Hey [PERSON_NAME], to a dd the link you can just copy and paste it directly" at bounding box center [743, 339] width 207 height 27
click at [716, 353] on p "Hey [PERSON_NAME], to add the link you can just copy and paste it directly" at bounding box center [743, 339] width 207 height 27
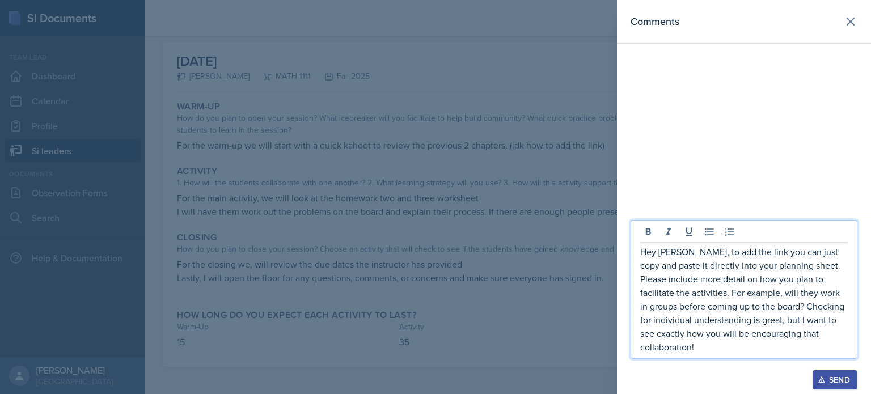
click at [761, 306] on p "Hey [PERSON_NAME], to add the link you can just copy and paste it directly into…" at bounding box center [743, 299] width 207 height 109
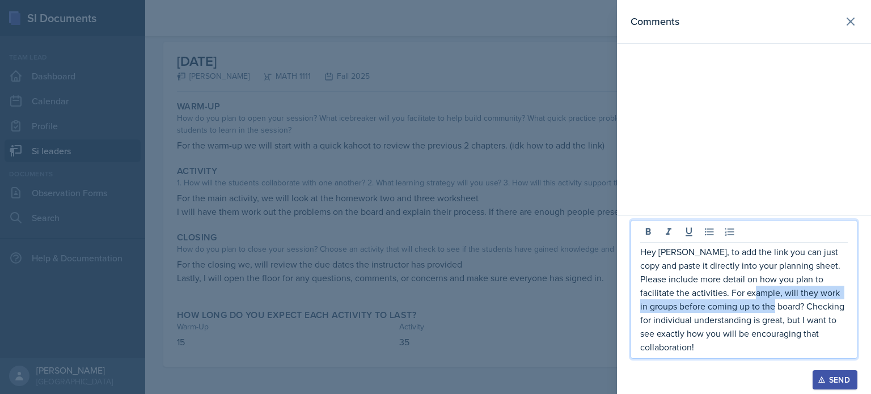
drag, startPoint x: 731, startPoint y: 292, endPoint x: 761, endPoint y: 305, distance: 32.7
click at [761, 305] on p "Hey [PERSON_NAME], to add the link you can just copy and paste it directly into…" at bounding box center [743, 299] width 207 height 109
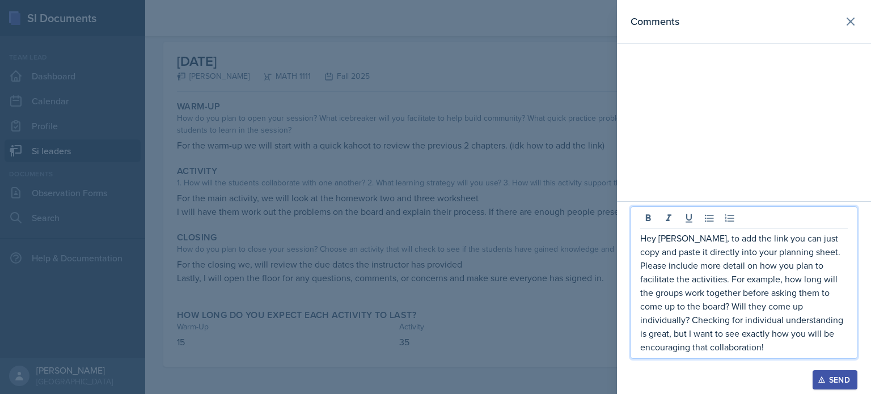
click at [833, 379] on div "Send" at bounding box center [835, 379] width 30 height 9
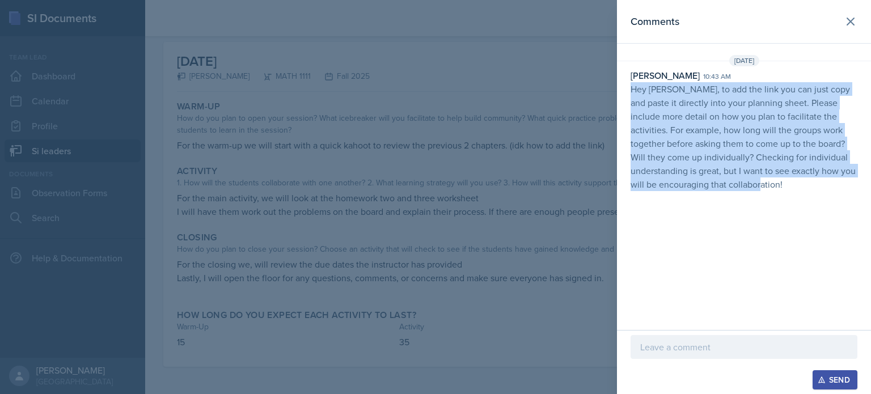
drag, startPoint x: 630, startPoint y: 89, endPoint x: 796, endPoint y: 182, distance: 190.3
click at [796, 182] on div "[PERSON_NAME] 10:43 am Hey [PERSON_NAME], to add the link you can just copy and…" at bounding box center [744, 130] width 254 height 122
copy p "Hey [PERSON_NAME], to add the link you can just copy and paste it directly into…"
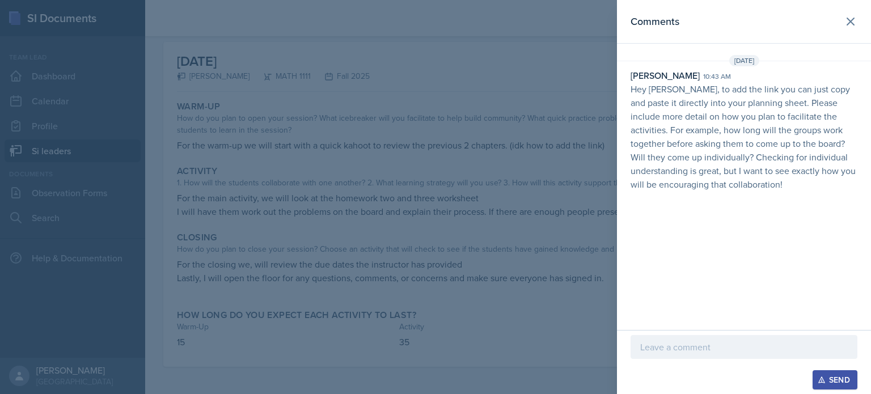
click at [498, 174] on div at bounding box center [435, 197] width 871 height 394
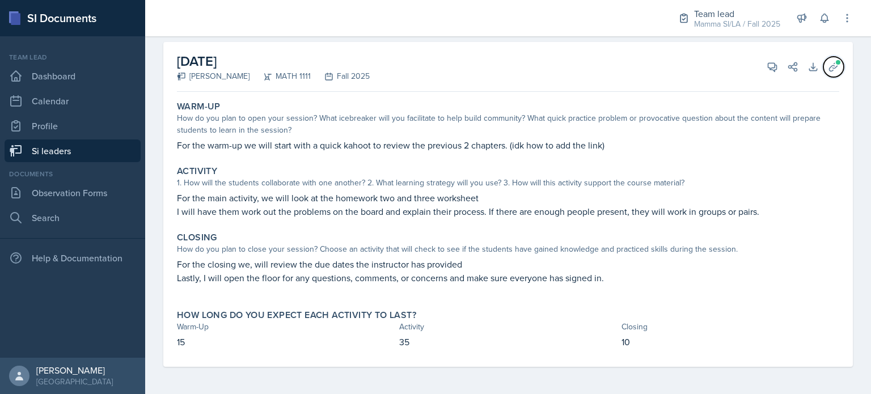
click at [834, 70] on button "Uploads" at bounding box center [833, 67] width 20 height 20
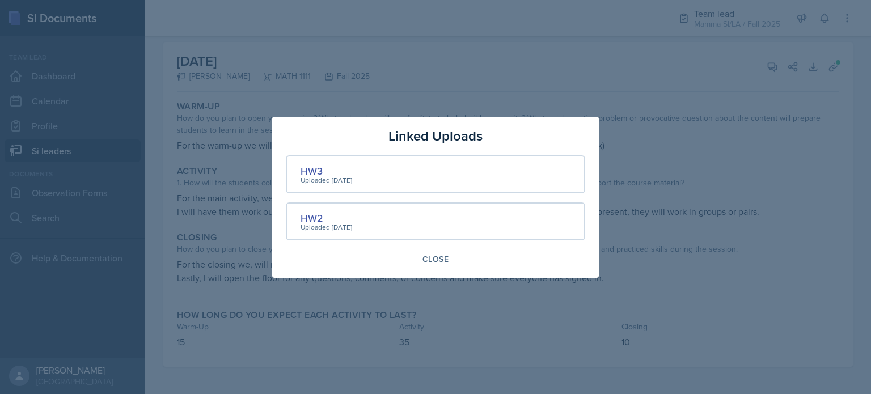
click at [382, 88] on div at bounding box center [435, 197] width 871 height 394
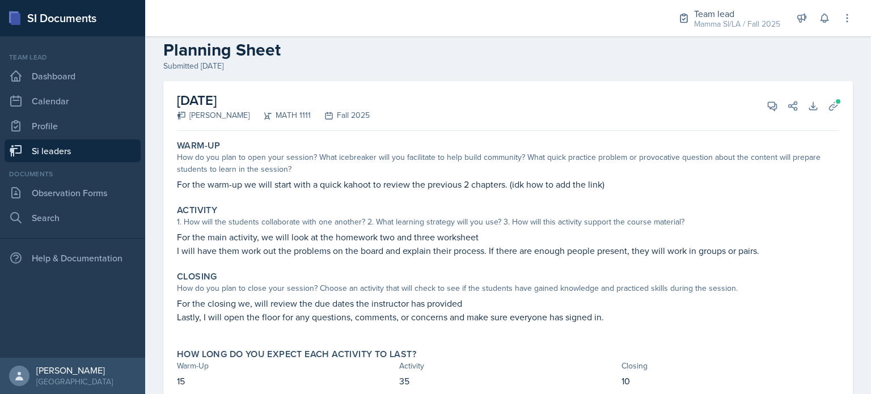
scroll to position [0, 0]
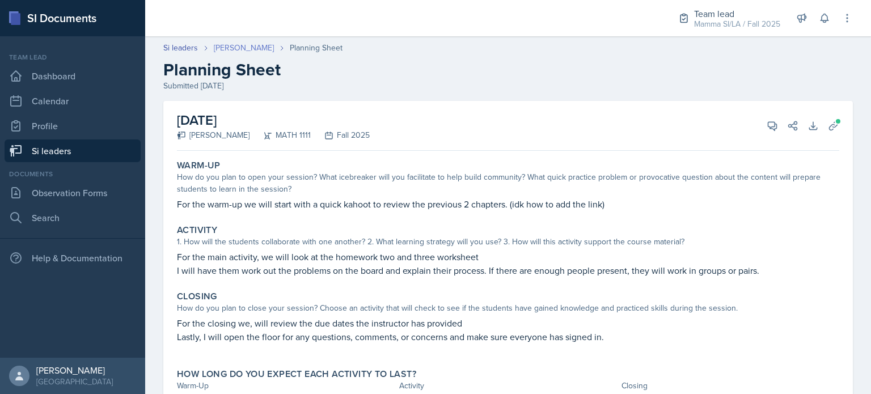
click at [256, 45] on link "[PERSON_NAME]" at bounding box center [244, 48] width 60 height 12
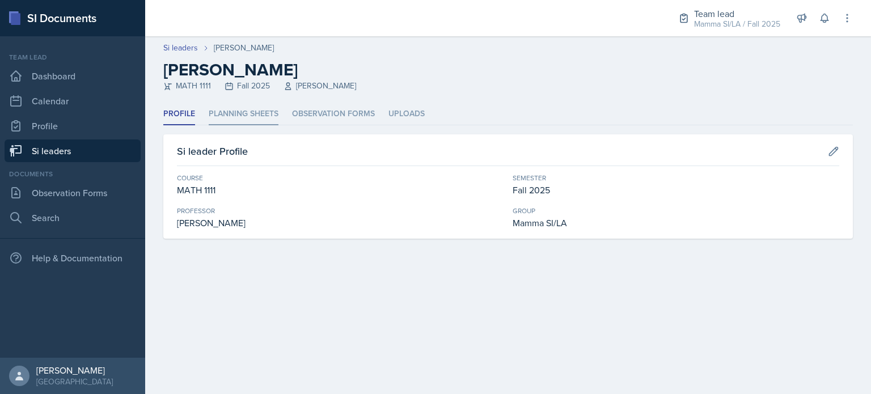
click at [262, 117] on li "Planning Sheets" at bounding box center [244, 114] width 70 height 22
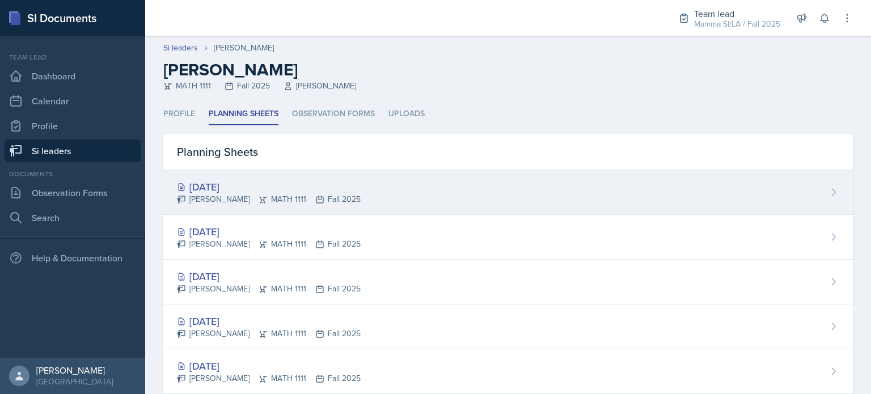
click at [235, 191] on div "[DATE]" at bounding box center [269, 186] width 184 height 15
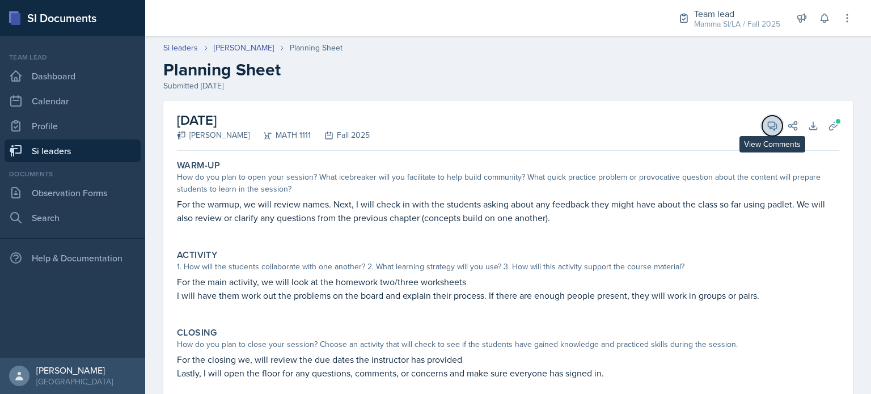
click at [766, 125] on icon at bounding box center [771, 125] width 11 height 11
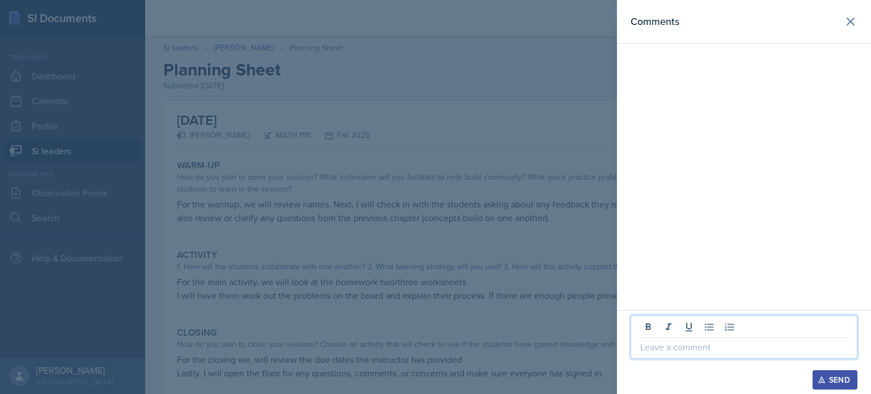
click at [706, 350] on p at bounding box center [743, 347] width 207 height 14
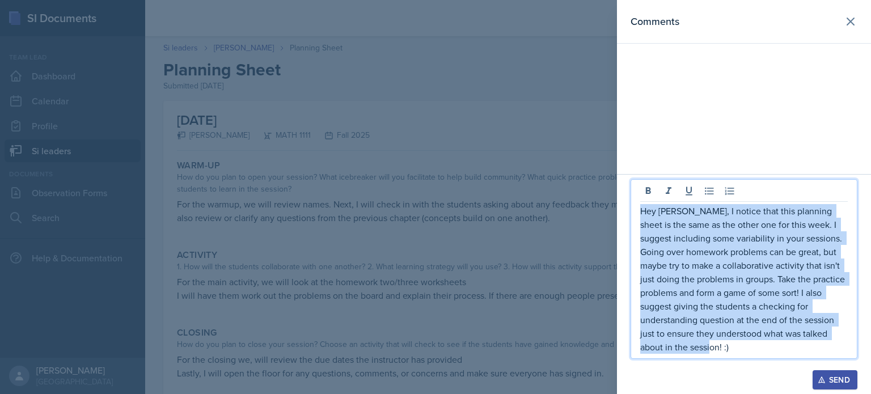
drag, startPoint x: 640, startPoint y: 213, endPoint x: 748, endPoint y: 349, distance: 173.5
click at [748, 349] on p "Hey [PERSON_NAME], I notice that this planning sheet is the same as the other o…" at bounding box center [743, 279] width 207 height 150
copy p "Hey [PERSON_NAME], I notice that this planning sheet is the same as the other o…"
click at [822, 380] on icon "button" at bounding box center [821, 380] width 8 height 8
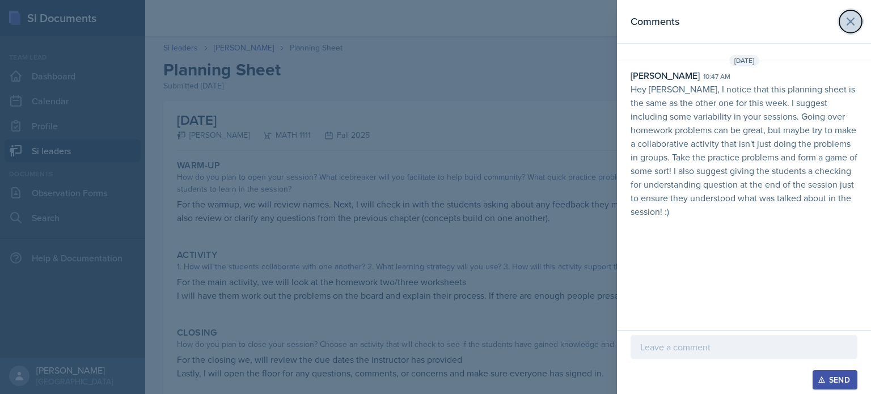
click at [850, 24] on icon at bounding box center [850, 22] width 14 height 14
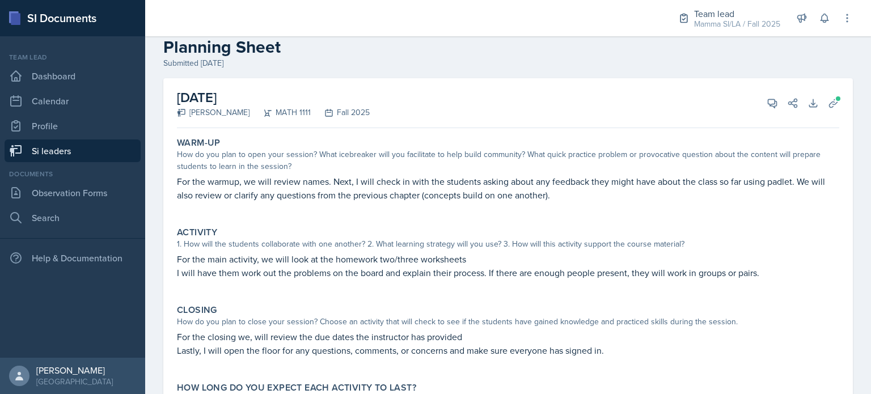
scroll to position [22, 0]
click at [766, 106] on icon at bounding box center [771, 104] width 11 height 11
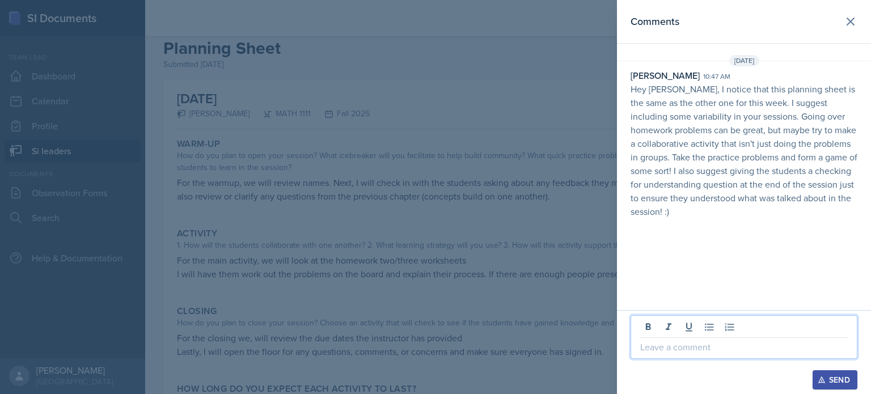
click at [718, 342] on p at bounding box center [743, 347] width 207 height 14
click at [850, 18] on icon at bounding box center [850, 22] width 14 height 14
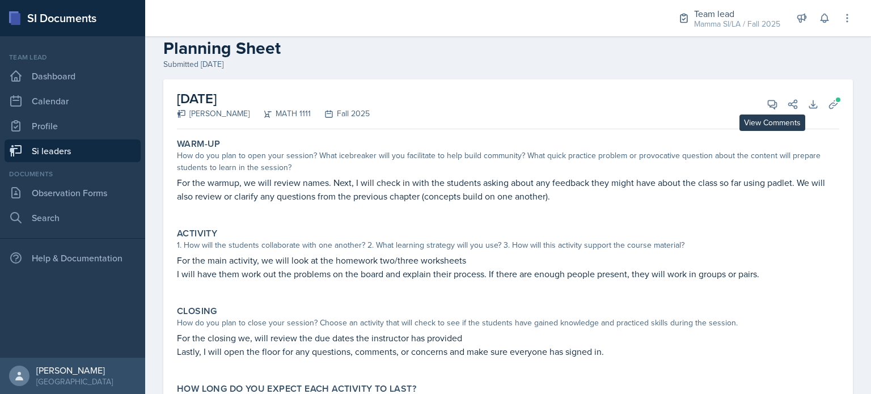
drag, startPoint x: 765, startPoint y: 99, endPoint x: 821, endPoint y: 147, distance: 73.6
click at [821, 147] on div "Warm-Up" at bounding box center [508, 143] width 662 height 11
click at [766, 109] on icon at bounding box center [771, 104] width 11 height 11
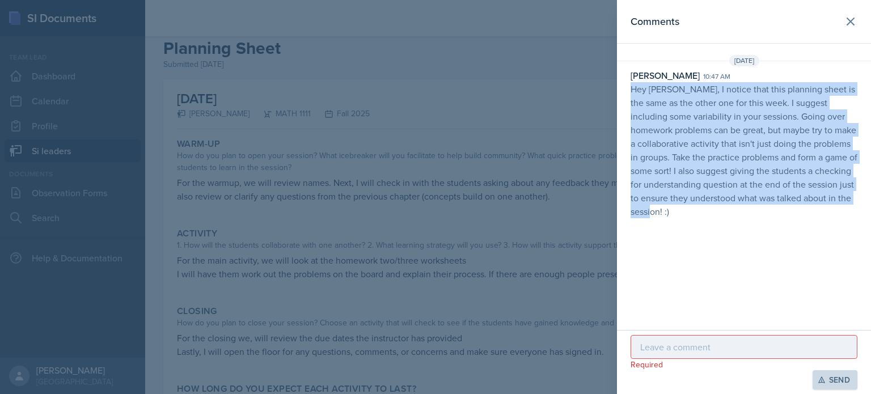
drag, startPoint x: 627, startPoint y: 93, endPoint x: 702, endPoint y: 213, distance: 141.1
click at [702, 213] on div "[PERSON_NAME] 10:47 am Hey [PERSON_NAME], I notice that this planning sheet is …" at bounding box center [744, 144] width 254 height 150
copy p "Hey [PERSON_NAME], I notice that this planning sheet is the same as the other o…"
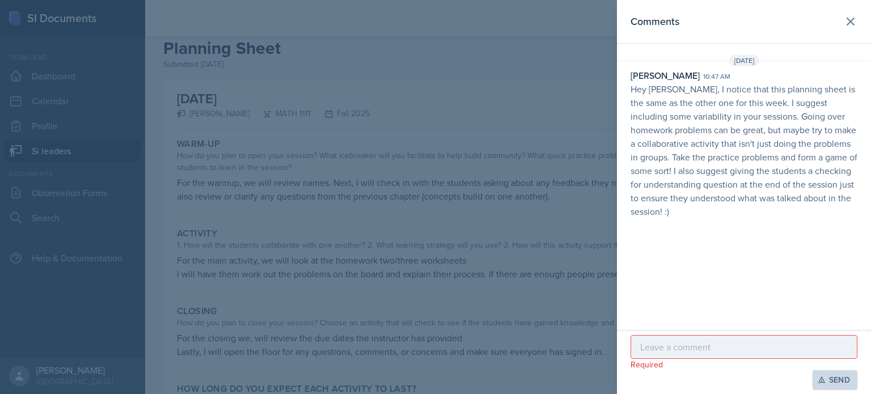
click at [323, 77] on div at bounding box center [435, 197] width 871 height 394
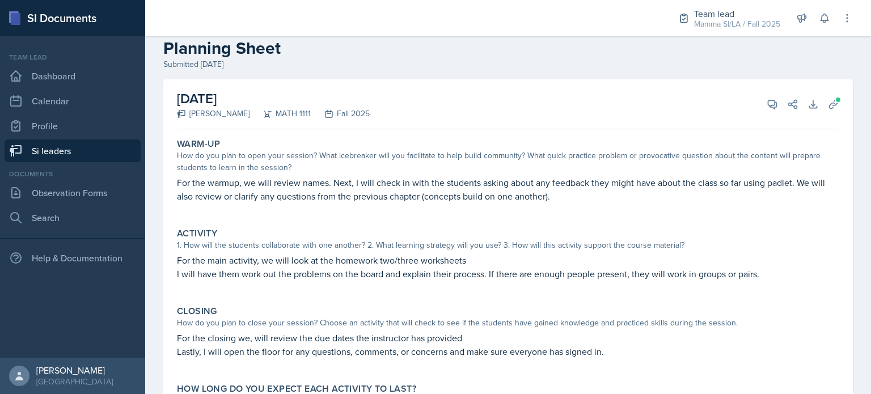
click at [49, 160] on link "Si leaders" at bounding box center [73, 150] width 136 height 23
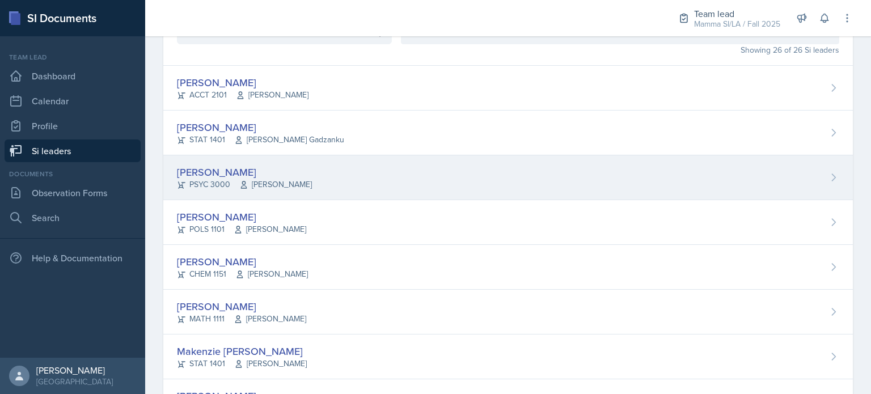
scroll to position [81, 0]
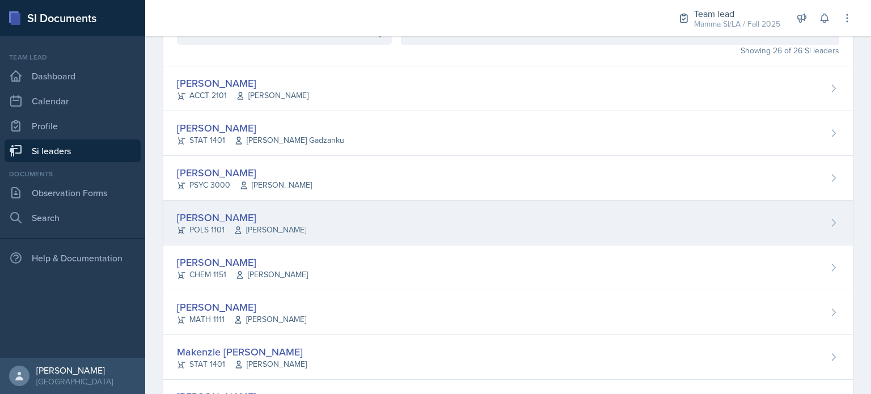
click at [278, 215] on div "[PERSON_NAME]" at bounding box center [241, 217] width 129 height 15
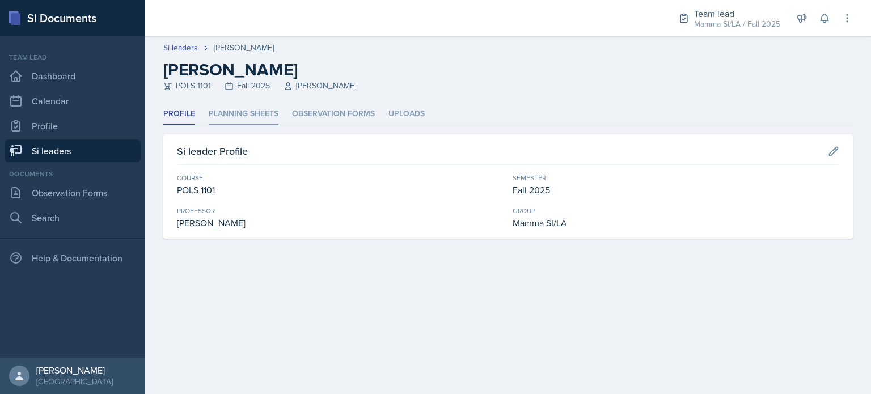
click at [243, 114] on li "Planning Sheets" at bounding box center [244, 114] width 70 height 22
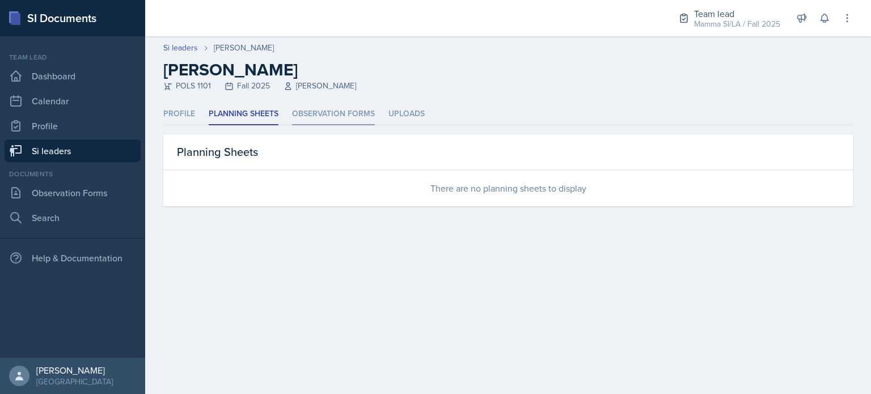
click at [312, 107] on li "Observation Forms" at bounding box center [333, 114] width 83 height 22
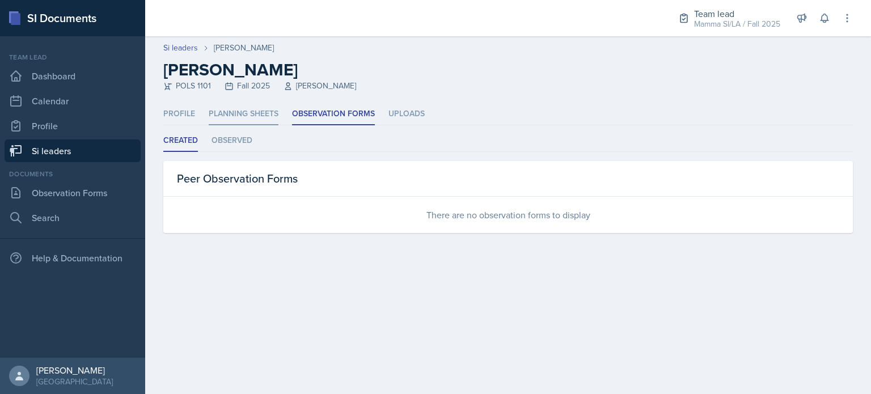
click at [247, 119] on li "Planning Sheets" at bounding box center [244, 114] width 70 height 22
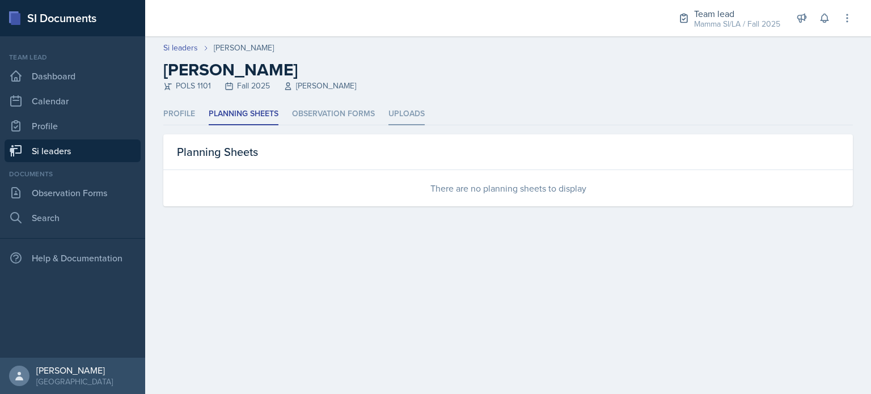
click at [415, 120] on li "Uploads" at bounding box center [406, 114] width 36 height 22
click at [271, 113] on li "Planning Sheets" at bounding box center [244, 114] width 70 height 22
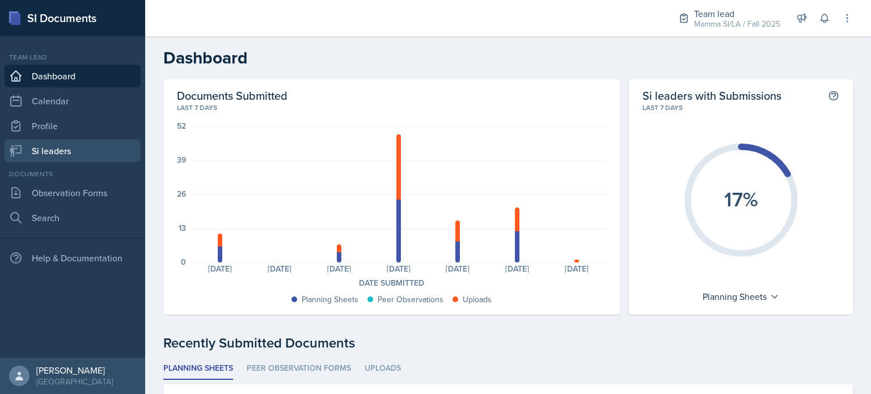
click at [75, 147] on link "Si leaders" at bounding box center [73, 150] width 136 height 23
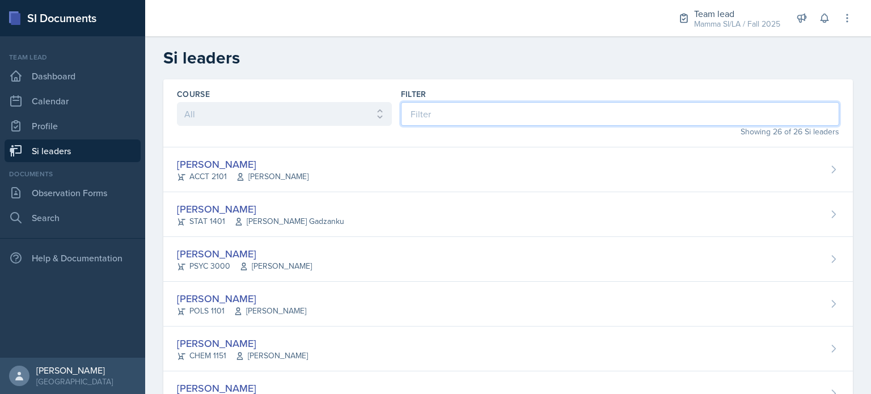
click at [445, 112] on input at bounding box center [620, 114] width 438 height 24
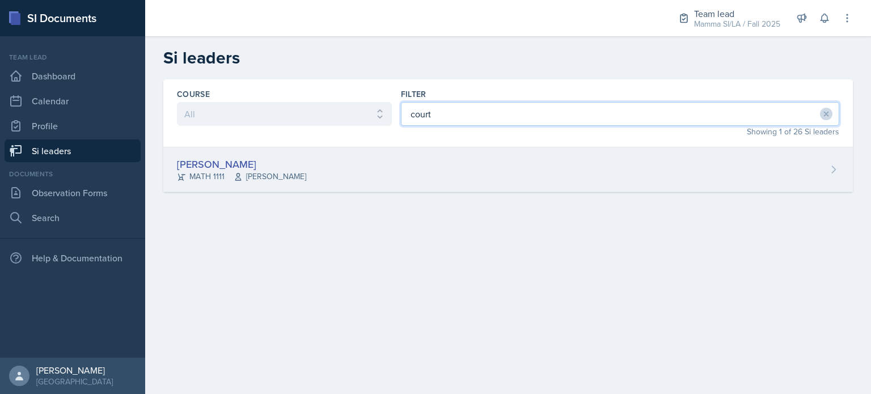
type input "court"
click at [321, 180] on div "[PERSON_NAME] MATH 1111 [PERSON_NAME]" at bounding box center [507, 169] width 689 height 45
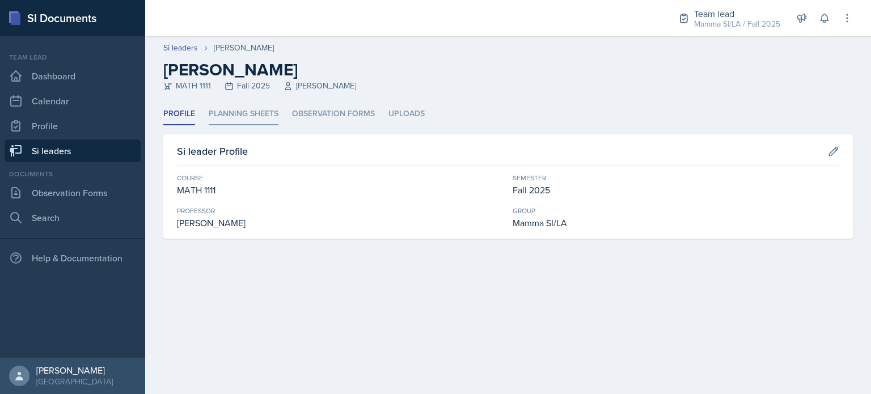
click at [235, 113] on li "Planning Sheets" at bounding box center [244, 114] width 70 height 22
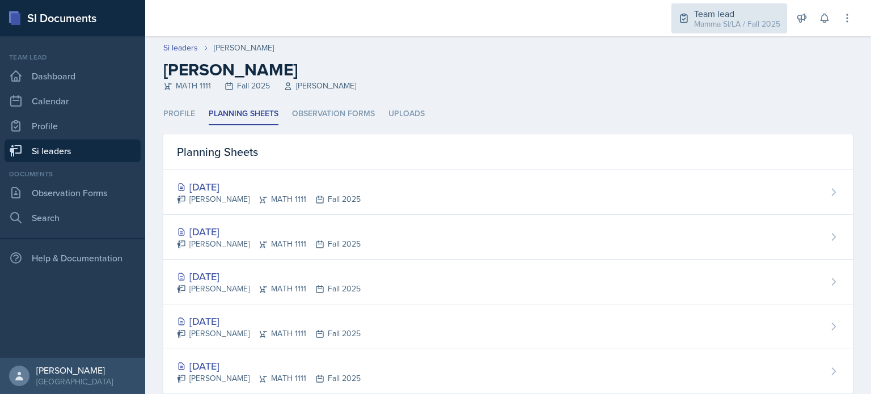
click at [710, 29] on div "Team lead Mamma SI/LA / Fall 2025" at bounding box center [729, 18] width 116 height 30
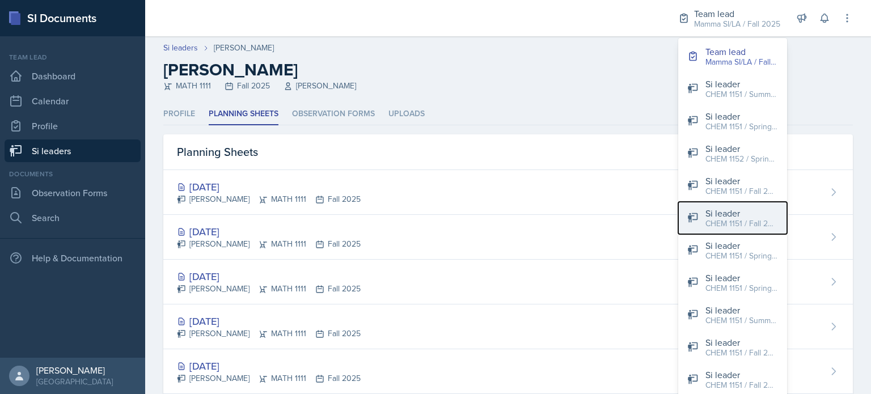
click at [756, 218] on div "CHEM 1151 / Fall 2025" at bounding box center [741, 224] width 73 height 12
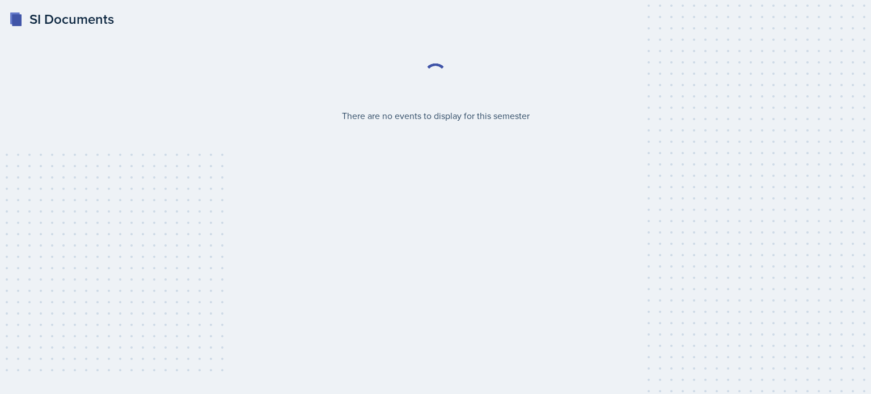
select select "2bed604d-1099-4043-b1bc-2365e8740244"
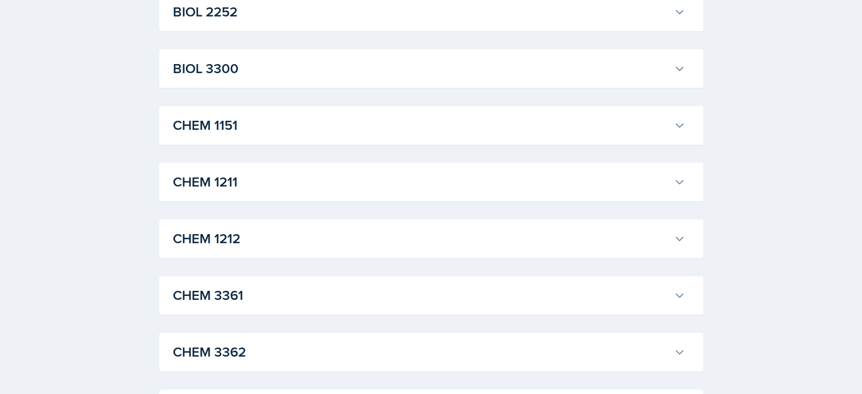
scroll to position [453, 0]
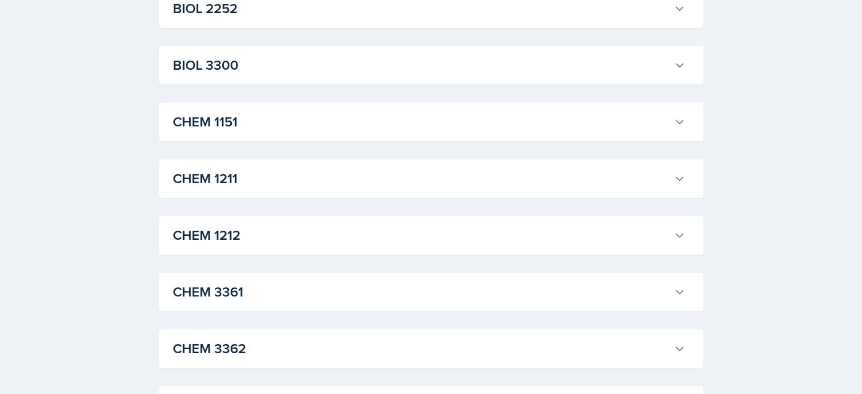
click at [287, 168] on h3 "CHEM 1211" at bounding box center [421, 178] width 497 height 20
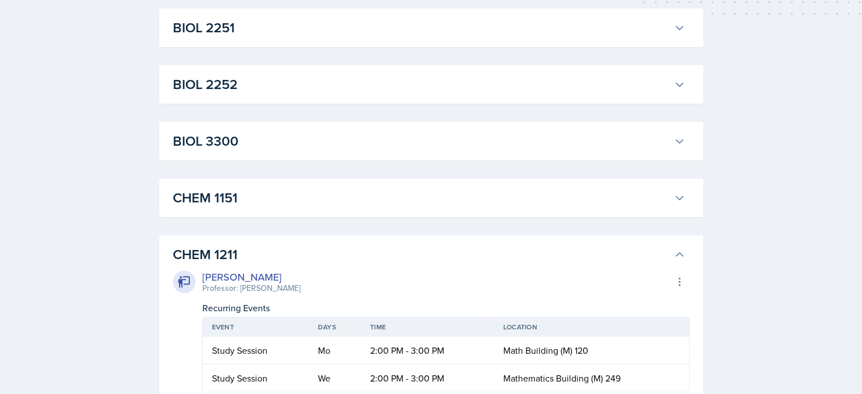
scroll to position [397, 0]
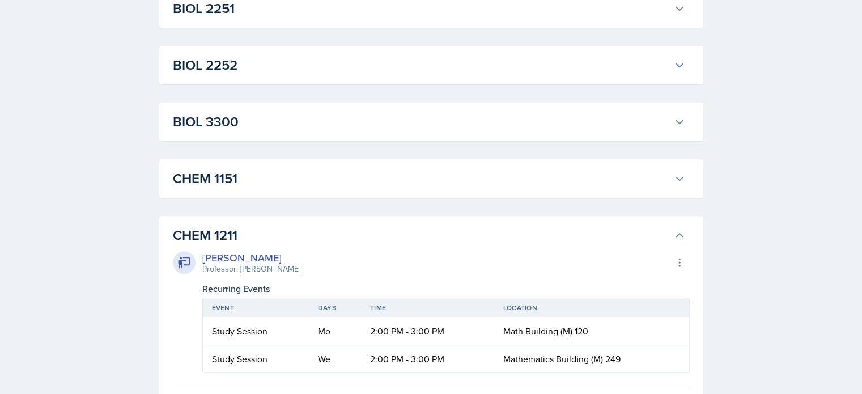
click at [477, 196] on div "CHEM 1151 Kristy Bennett Professor: Peter Henricks Export to Google Calendar Re…" at bounding box center [431, 178] width 544 height 39
click at [474, 178] on h3 "CHEM 1151" at bounding box center [421, 178] width 497 height 20
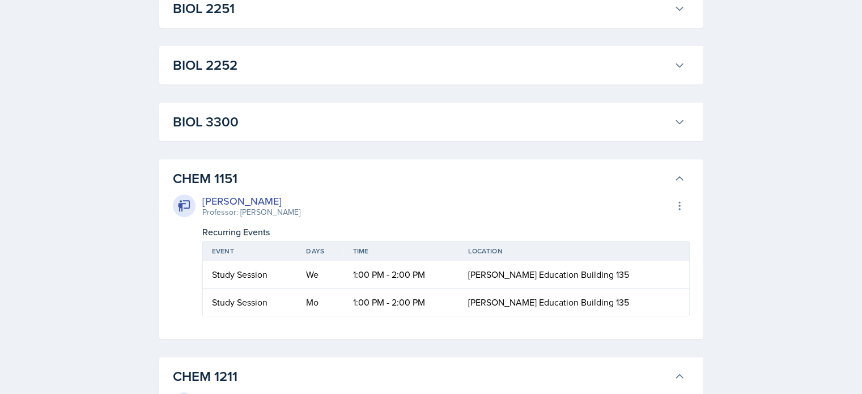
click at [467, 166] on button "CHEM 1151" at bounding box center [429, 178] width 517 height 25
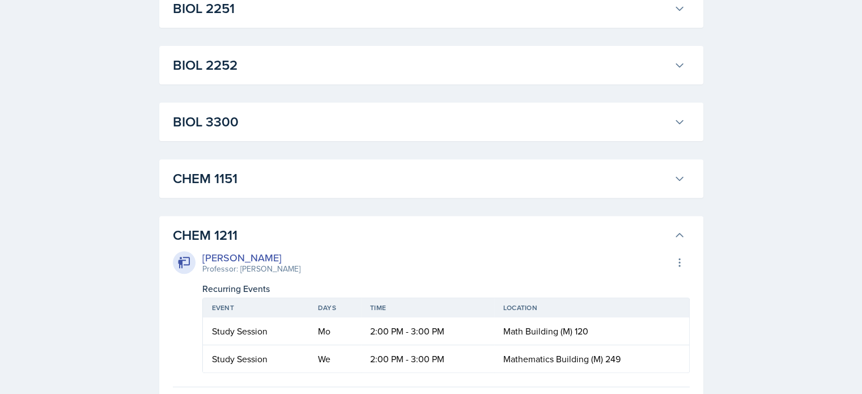
click at [366, 125] on h3 "BIOL 3300" at bounding box center [421, 122] width 497 height 20
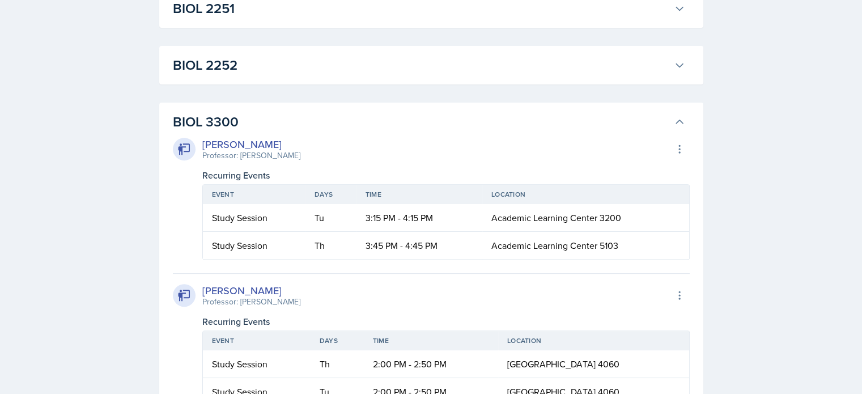
click at [360, 131] on h3 "BIOL 3300" at bounding box center [421, 122] width 497 height 20
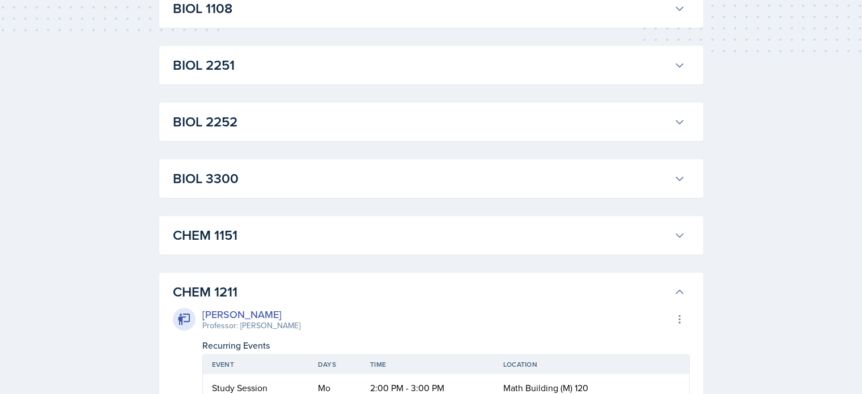
click at [387, 290] on h3 "CHEM 1211" at bounding box center [421, 292] width 497 height 20
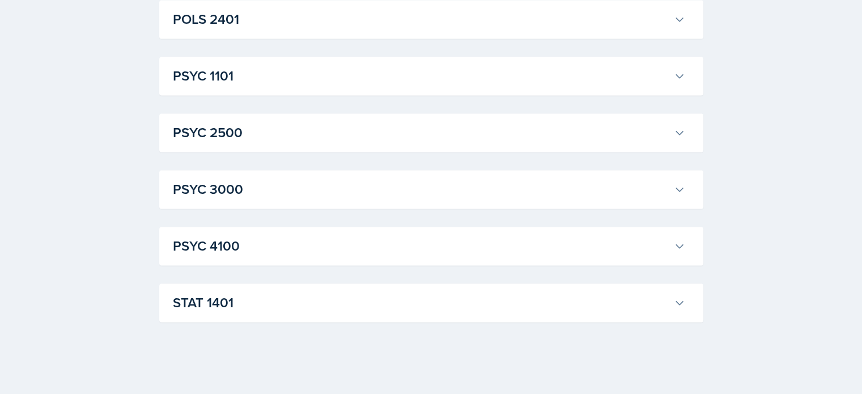
click at [286, 307] on h3 "STAT 1401" at bounding box center [421, 302] width 497 height 20
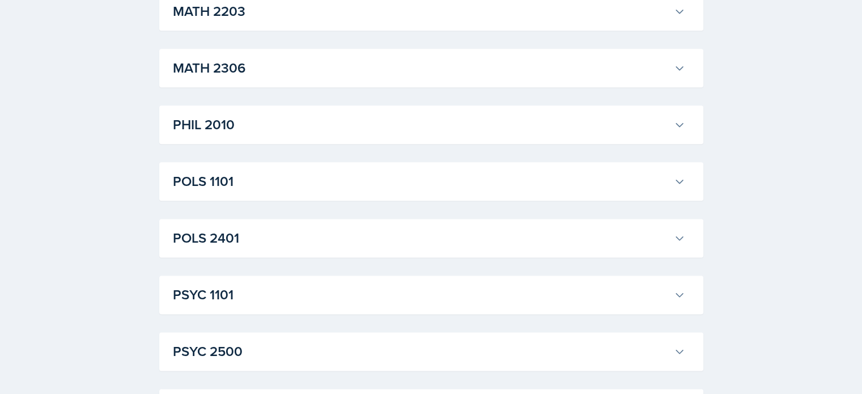
scroll to position [1754, 0]
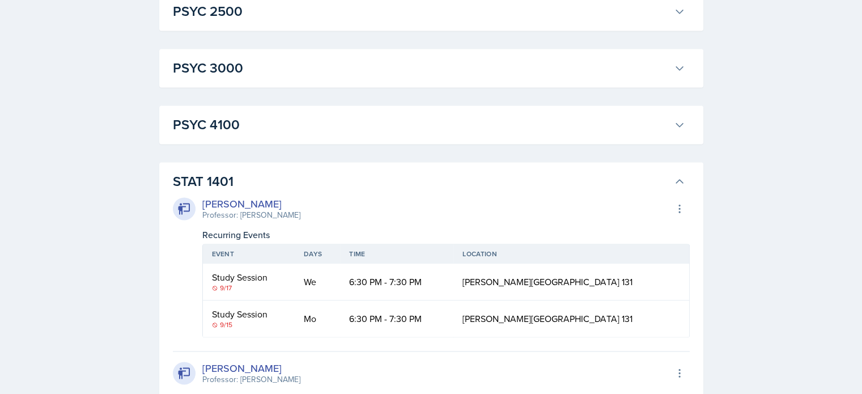
click at [275, 171] on button "STAT 1401" at bounding box center [429, 181] width 517 height 25
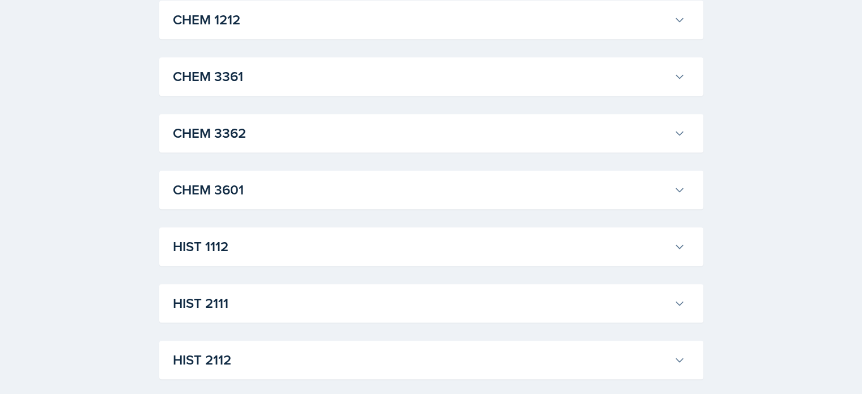
scroll to position [0, 0]
